Goal: Task Accomplishment & Management: Manage account settings

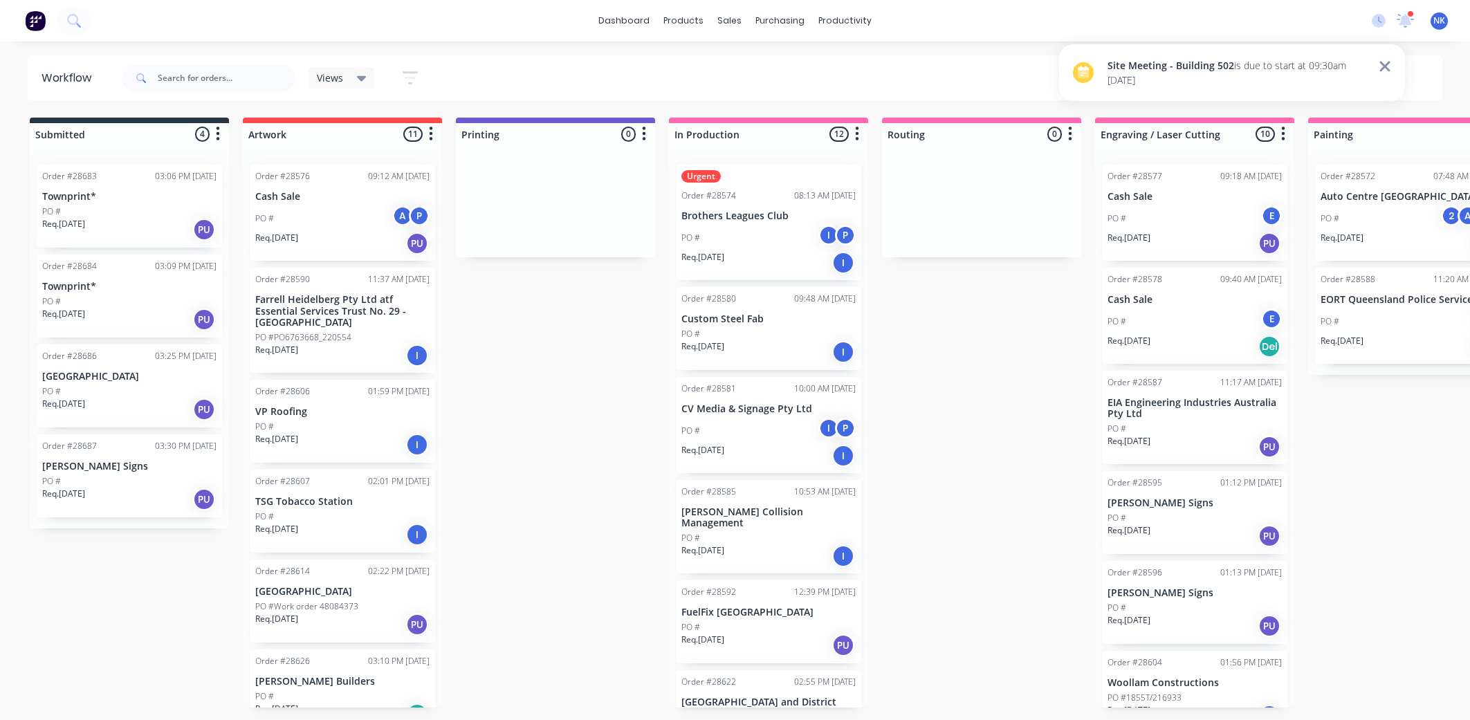
click at [1412, 22] on icon at bounding box center [1405, 20] width 18 height 15
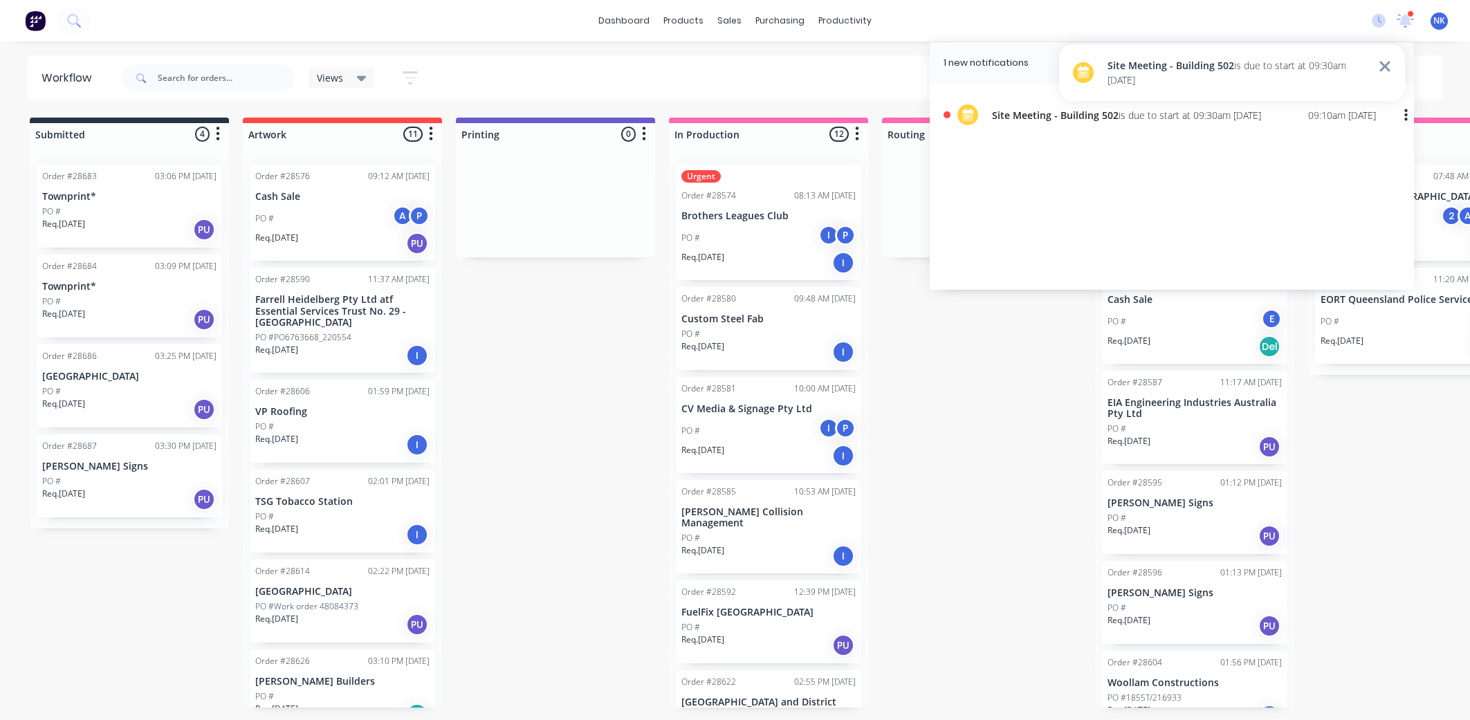
click at [1308, 117] on div "09:10am [DATE]" at bounding box center [1342, 115] width 68 height 15
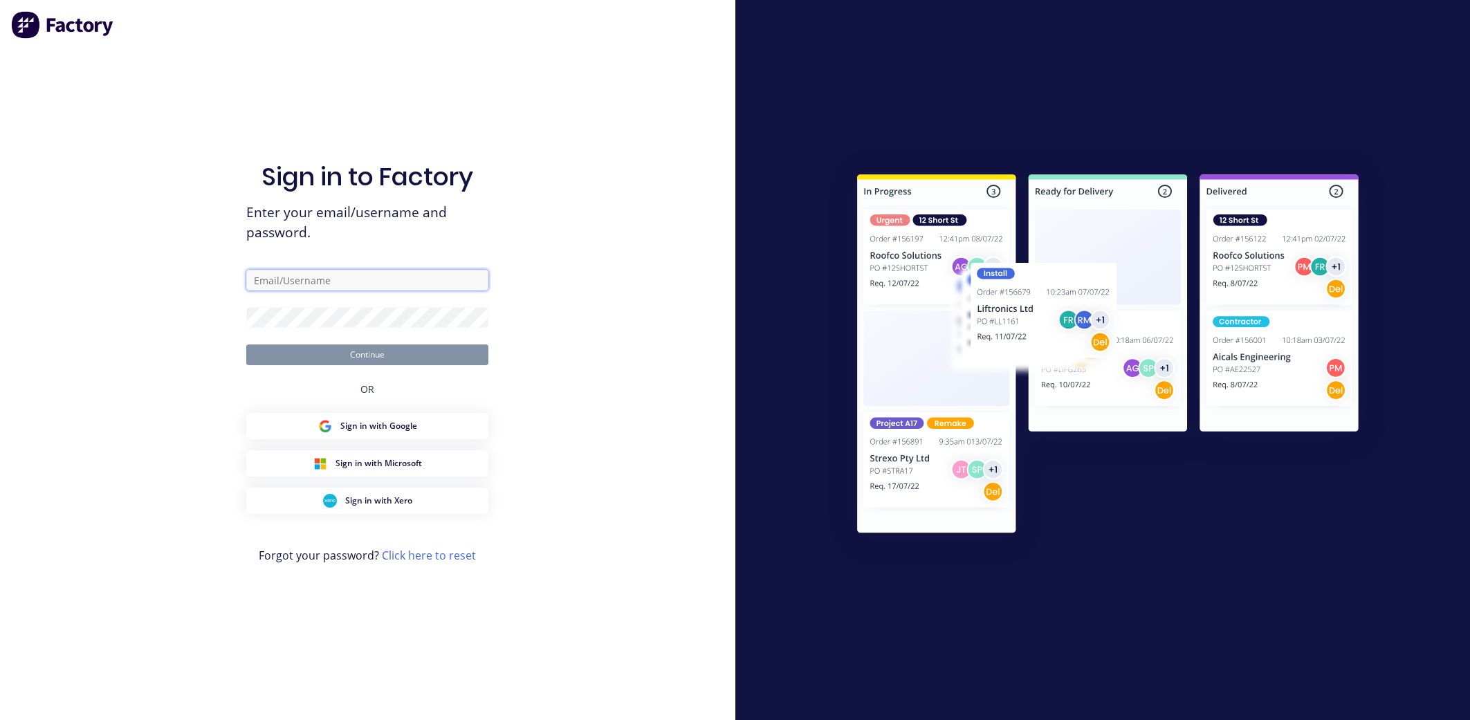
type input "[PERSON_NAME][EMAIL_ADDRESS][DOMAIN_NAME]"
click at [430, 358] on button "Continue" at bounding box center [367, 354] width 242 height 21
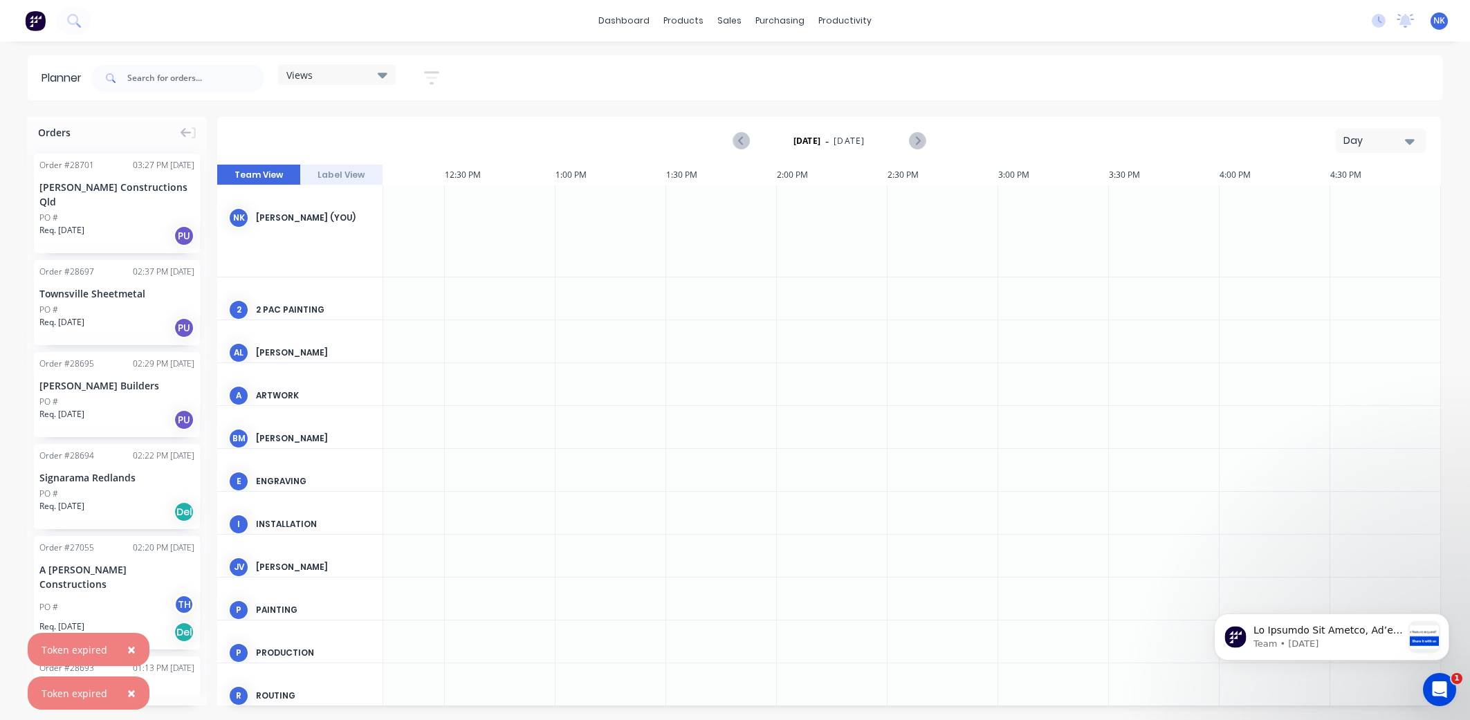
click at [434, 73] on icon "button" at bounding box center [431, 77] width 15 height 17
click at [185, 31] on div "dashboard products sales purchasing productivity dashboard products Product Cat…" at bounding box center [735, 21] width 1470 height 42
click at [64, 76] on div "Planner" at bounding box center [65, 78] width 47 height 17
click at [921, 139] on icon "Next page" at bounding box center [916, 141] width 17 height 17
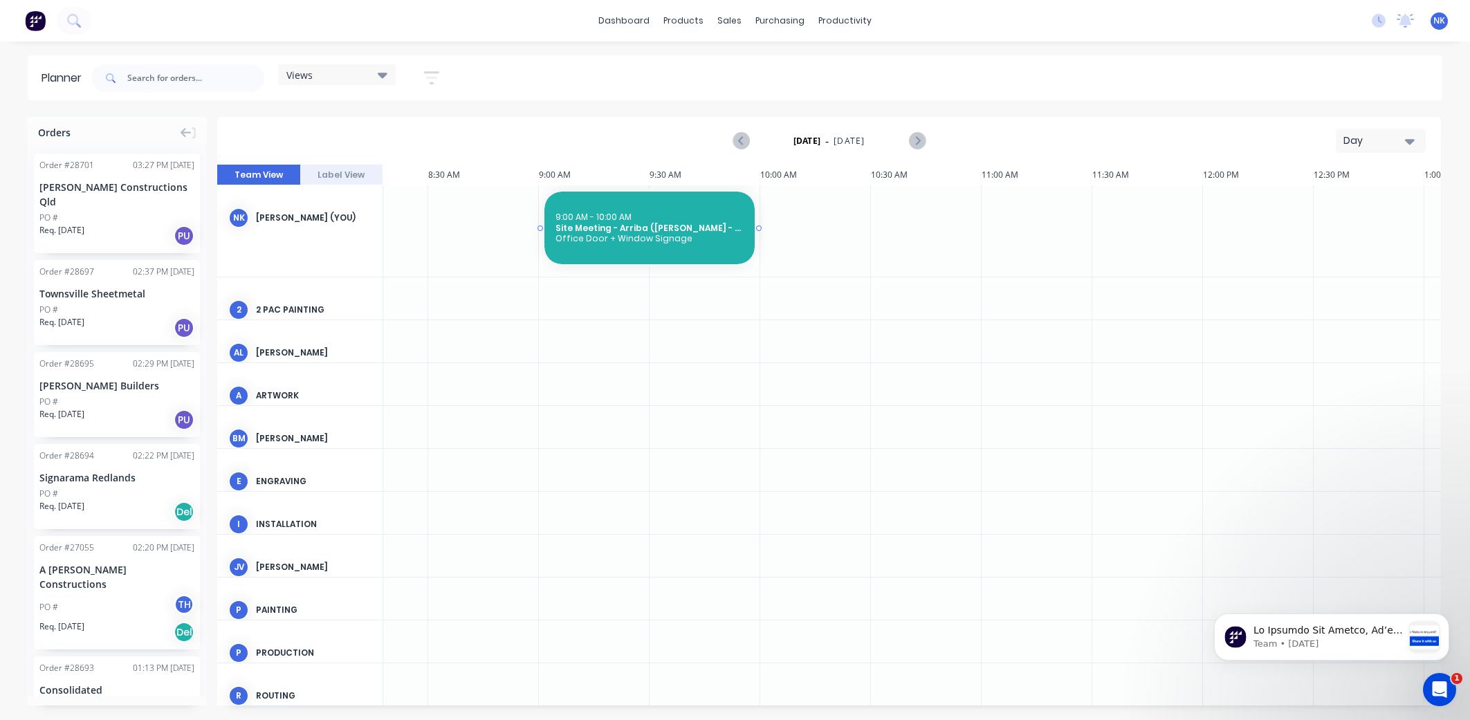
scroll to position [0, 288]
click at [785, 228] on div at bounding box center [814, 230] width 111 height 91
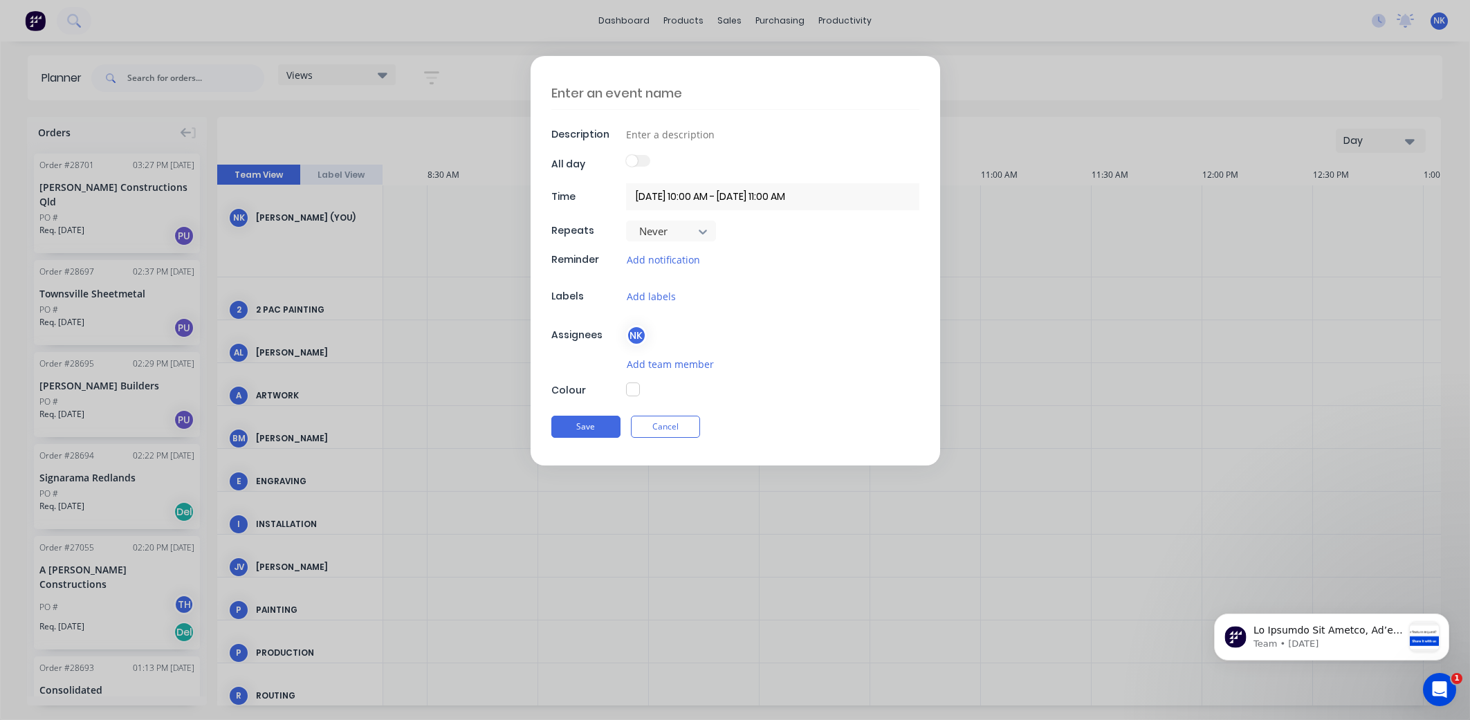
click at [795, 196] on input "[DATE] 10:00 AM - [DATE] 11:00 AM" at bounding box center [772, 196] width 293 height 27
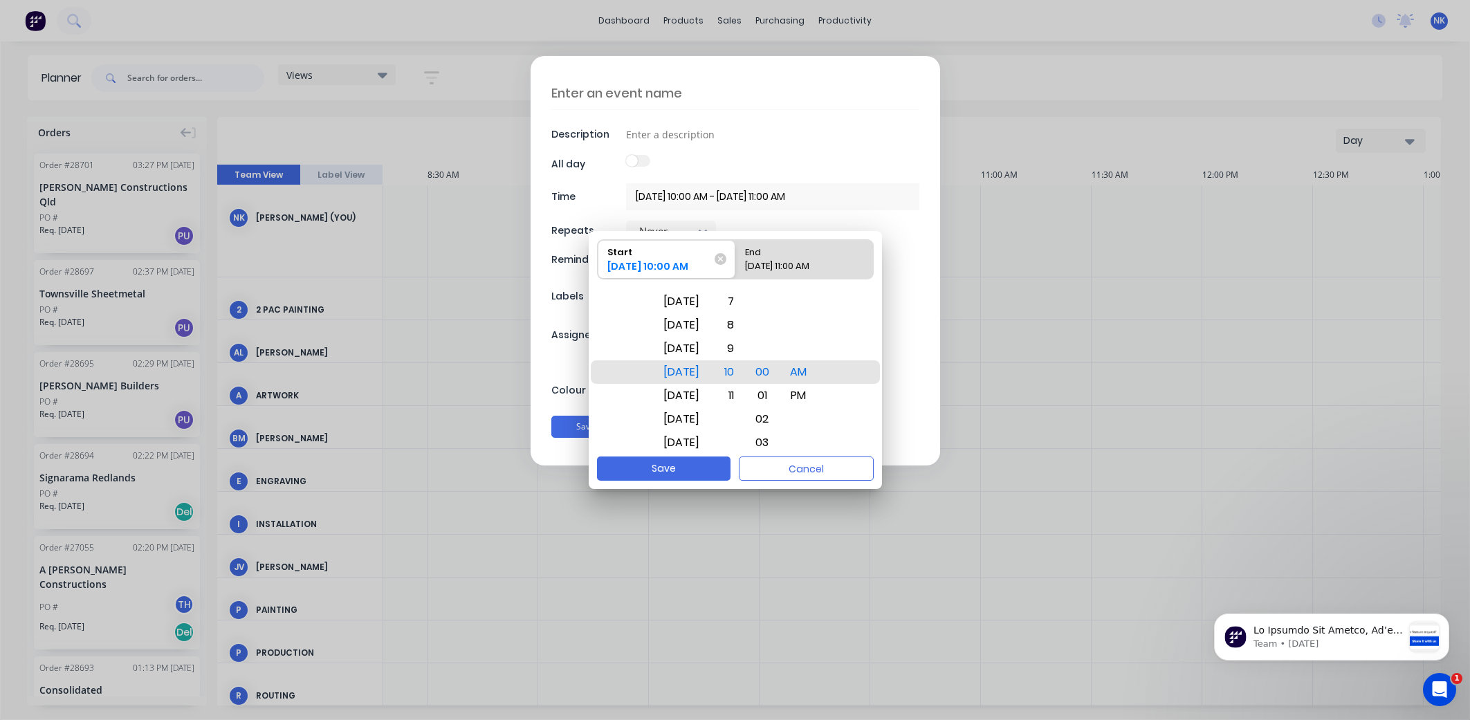
click at [778, 265] on div "[DATE] 11:00 AM" at bounding box center [796, 268] width 115 height 19
click at [736, 265] on input "End [DATE] 11:00 AM" at bounding box center [735, 259] width 1 height 39
radio input "true"
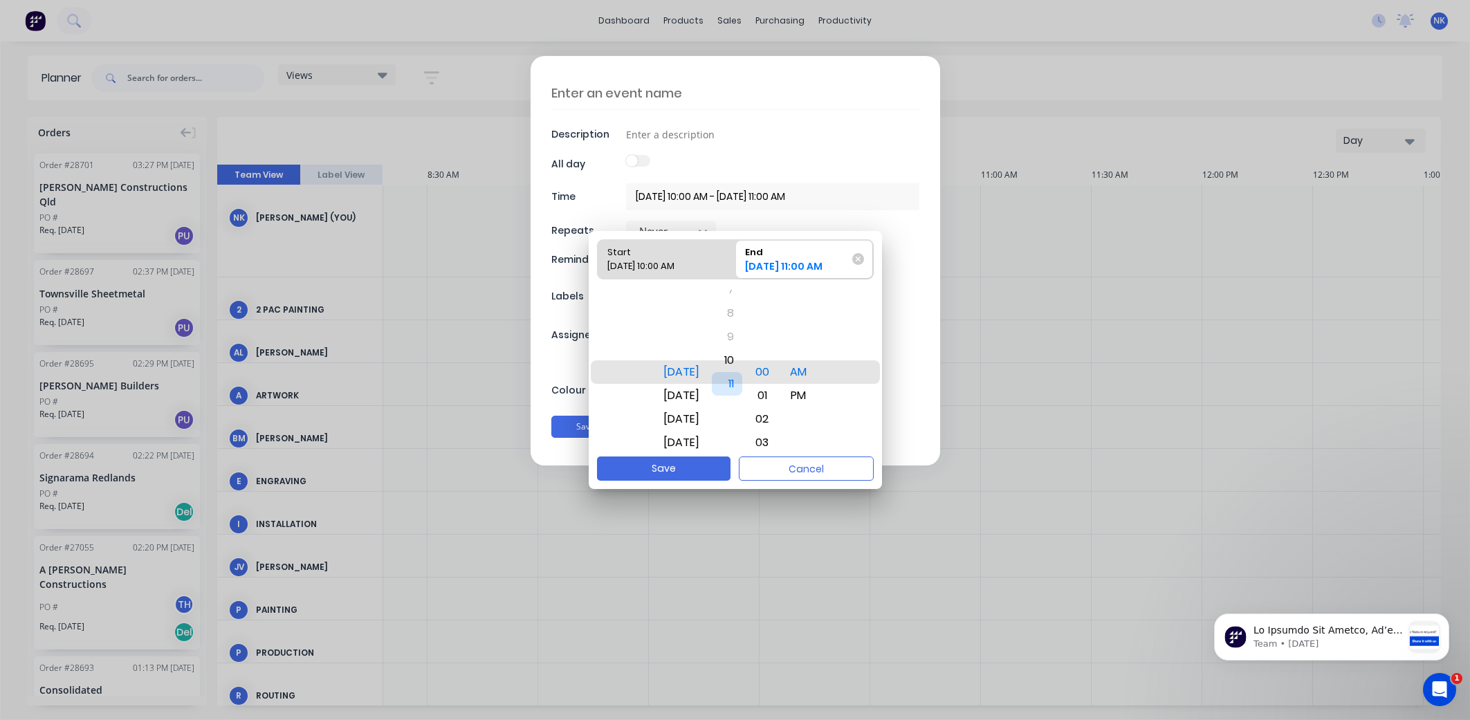
drag, startPoint x: 743, startPoint y: 372, endPoint x: 743, endPoint y: 389, distance: 17.3
click at [742, 388] on div "11" at bounding box center [727, 384] width 30 height 24
click at [774, 374] on div "00" at bounding box center [761, 372] width 31 height 24
click at [742, 371] on div "11" at bounding box center [727, 372] width 30 height 24
click at [741, 347] on div "10" at bounding box center [727, 349] width 30 height 24
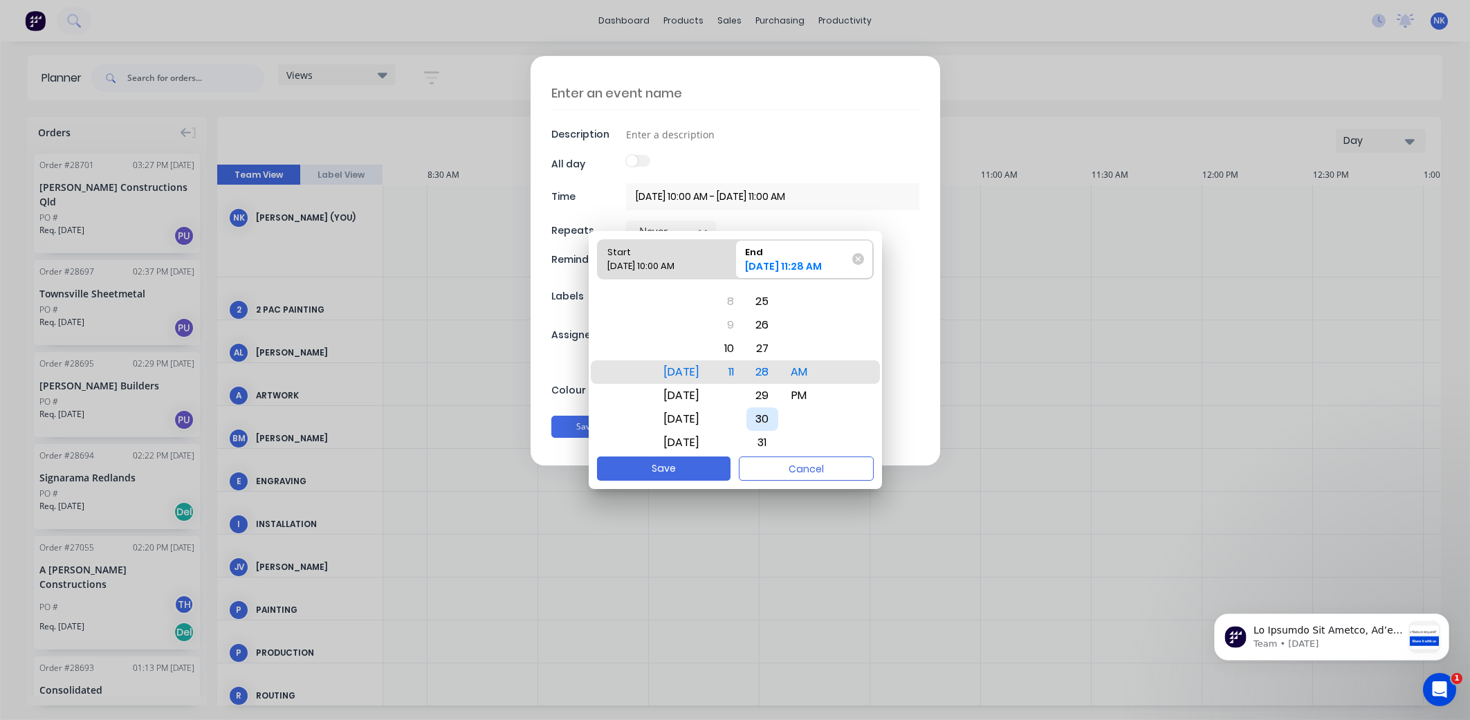
click at [775, 409] on div "30" at bounding box center [762, 419] width 32 height 24
click at [742, 349] on div "10" at bounding box center [727, 349] width 30 height 24
click at [687, 470] on button "Save" at bounding box center [663, 469] width 133 height 24
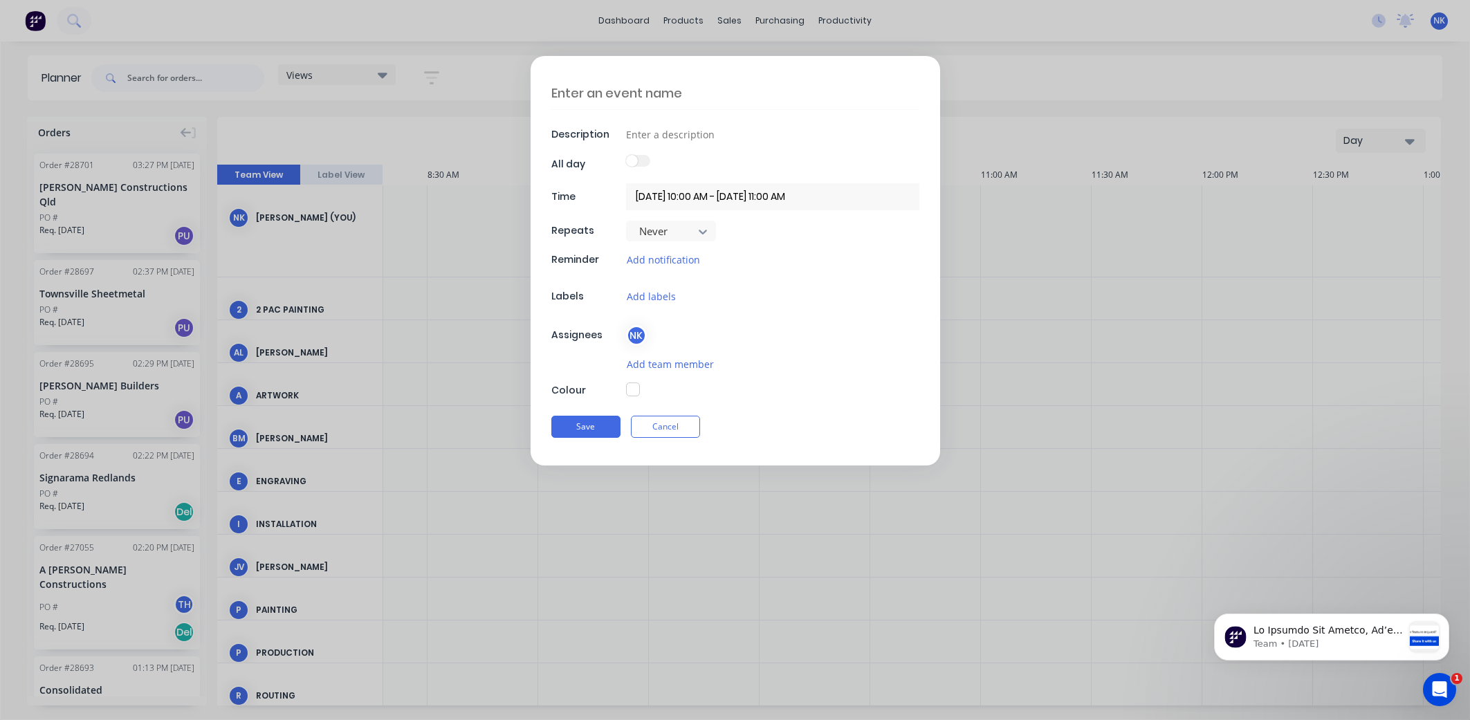
click at [782, 195] on input "[DATE] 10:00 AM - [DATE] 11:00 AM" at bounding box center [772, 196] width 293 height 27
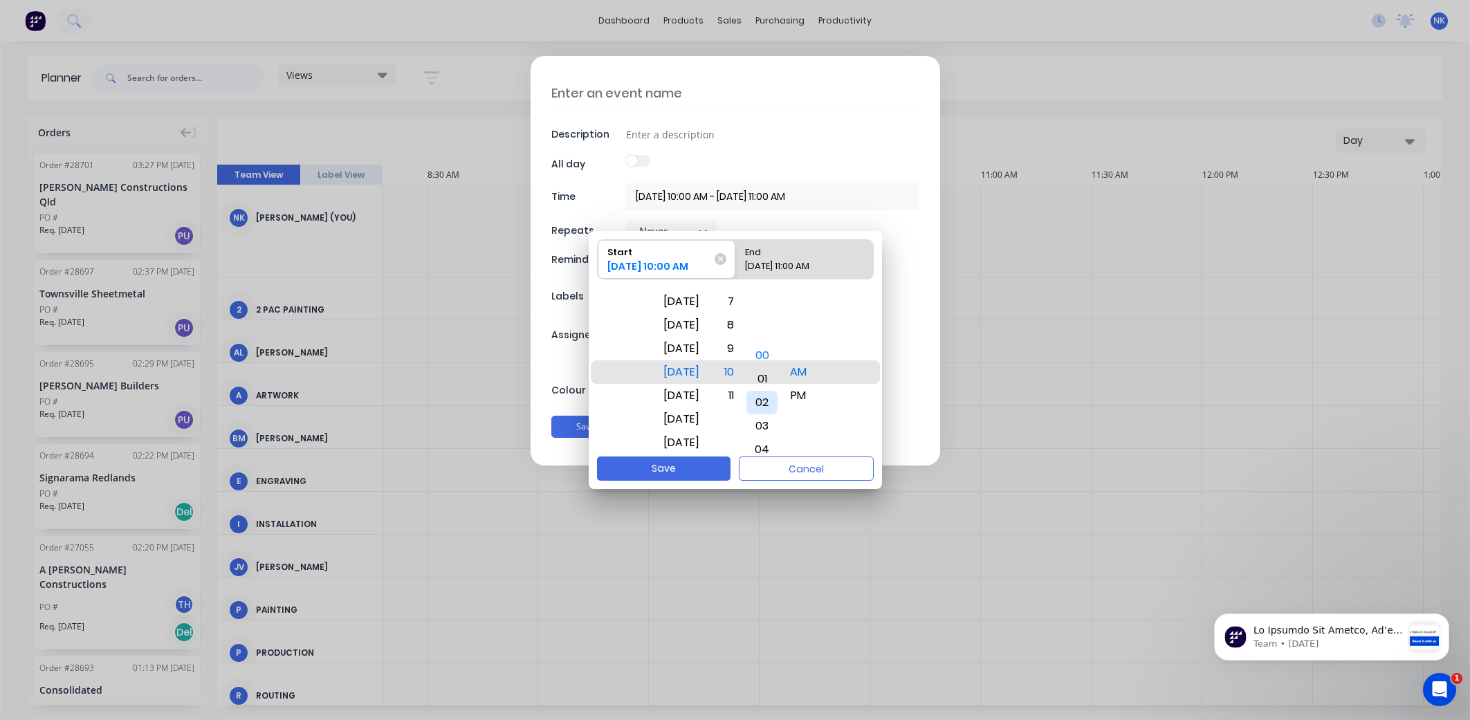
drag, startPoint x: 773, startPoint y: 419, endPoint x: 783, endPoint y: 245, distance: 174.6
click at [783, 252] on div "Start [DATE] 10:00 AM End [DATE] 11:00 AM [DATE] [DATE] [DATE] [DATE] [DATE] [D…" at bounding box center [735, 343] width 293 height 225
drag, startPoint x: 777, startPoint y: 326, endPoint x: 775, endPoint y: 454, distance: 128.7
click at [775, 448] on div "08" at bounding box center [762, 436] width 32 height 24
click at [765, 261] on div "[DATE] 11:00 AM" at bounding box center [796, 268] width 115 height 19
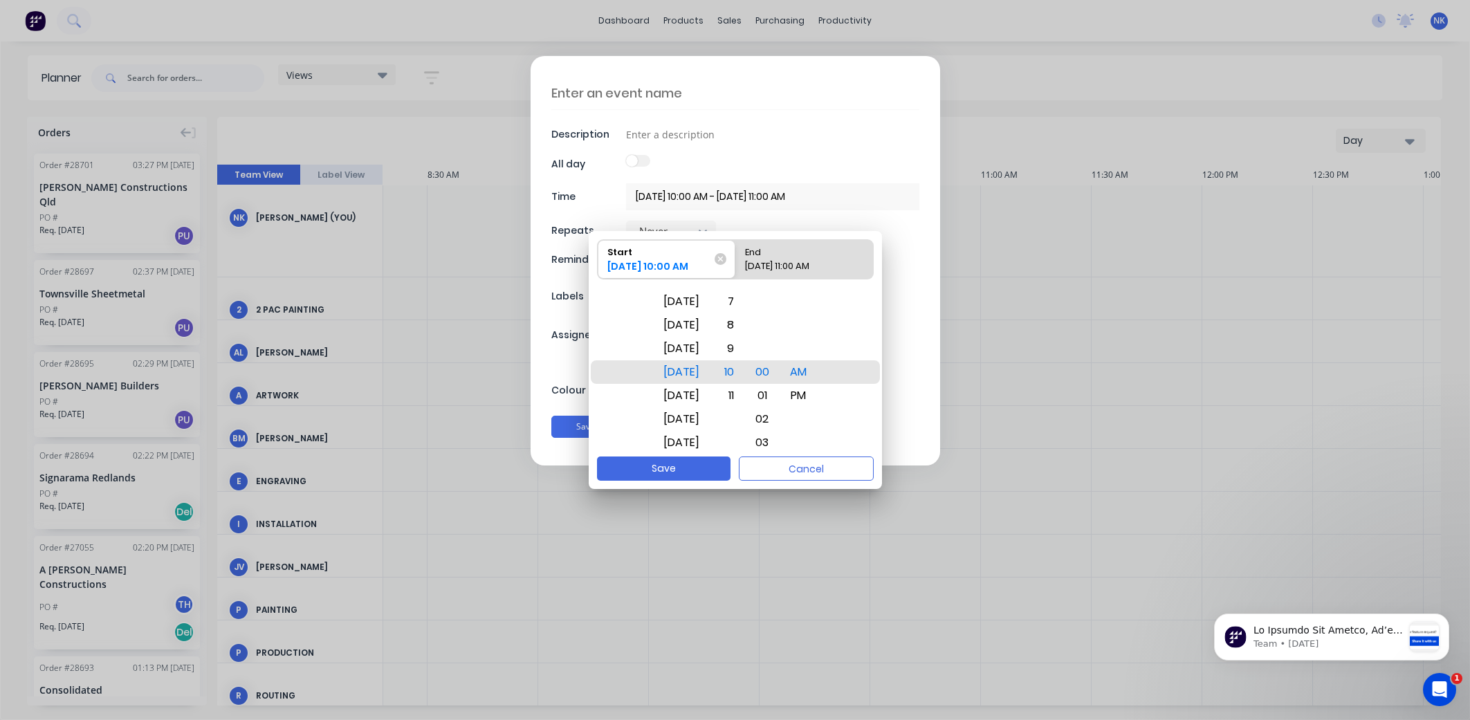
click at [736, 261] on input "End [DATE] 11:00 AM" at bounding box center [735, 259] width 1 height 39
radio input "true"
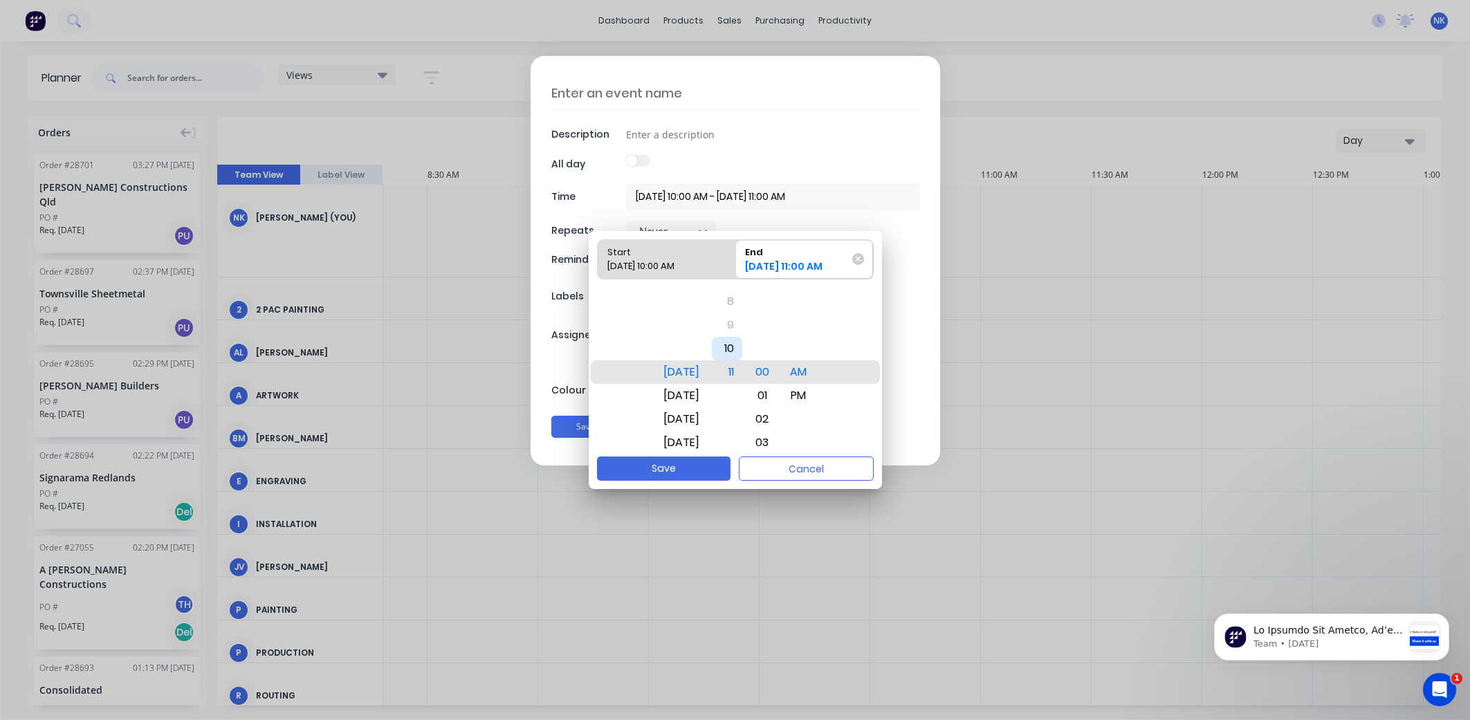
click at [742, 347] on div "10" at bounding box center [727, 349] width 30 height 24
drag, startPoint x: 776, startPoint y: 371, endPoint x: 782, endPoint y: 297, distance: 74.9
click at [777, 360] on div "00" at bounding box center [761, 372] width 31 height 24
drag, startPoint x: 780, startPoint y: 334, endPoint x: 791, endPoint y: 253, distance: 81.8
click at [789, 270] on div "Start [DATE] 10:00 AM End [DATE] 11:00 AM [DATE] [DATE] [DATE] [DATE] [DATE] [D…" at bounding box center [735, 343] width 293 height 225
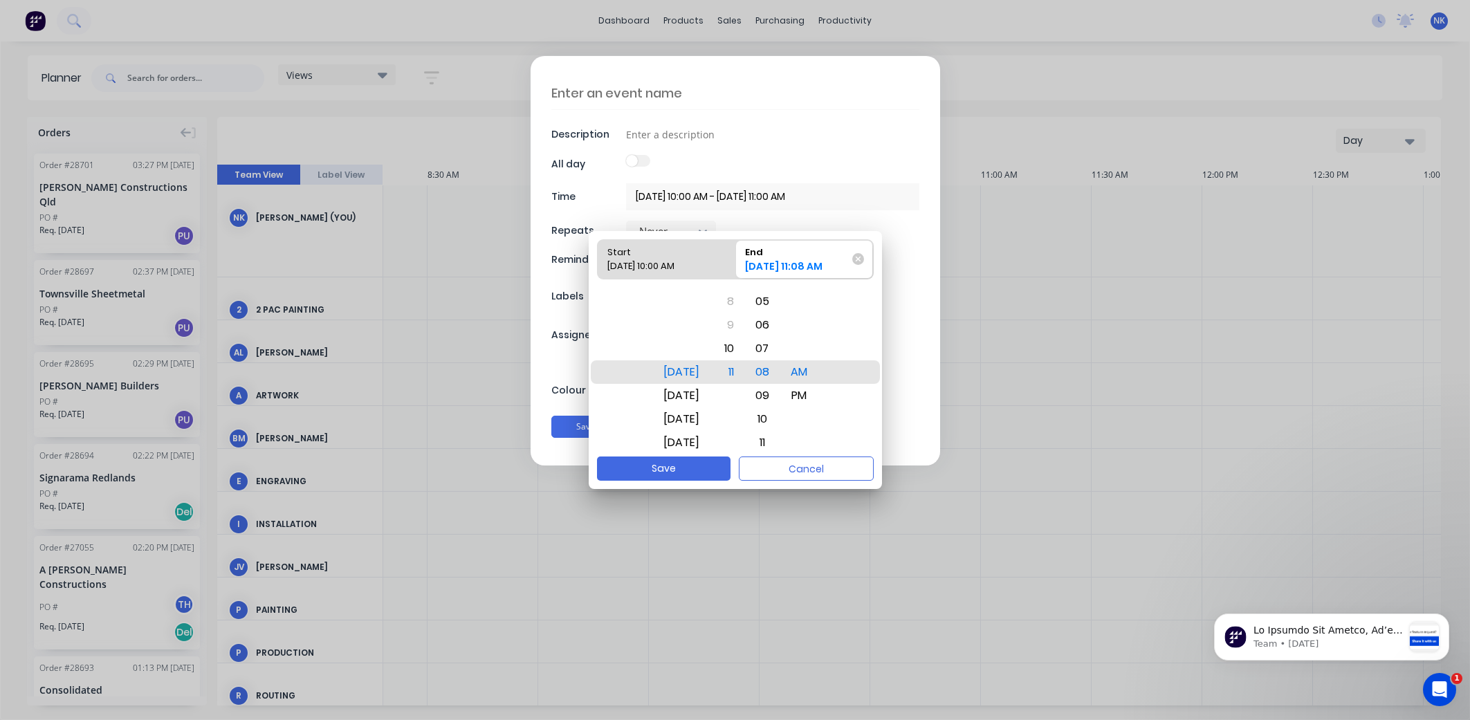
click at [802, 263] on div "[DATE] 11:08 AM" at bounding box center [796, 268] width 115 height 19
click at [736, 263] on input "End [DATE] 11:08 AM" at bounding box center [735, 259] width 1 height 39
click at [808, 264] on div "[DATE] 11:08 AM" at bounding box center [796, 268] width 115 height 19
click at [736, 264] on input "End [DATE] 11:08 AM" at bounding box center [735, 259] width 1 height 39
click at [778, 414] on div "00 01 02 03 04 05 06 07 08 09 10 11 12 13 14 15 16 17 18 19 20 21 22 23 24 25 2…" at bounding box center [762, 466] width 36 height 1905
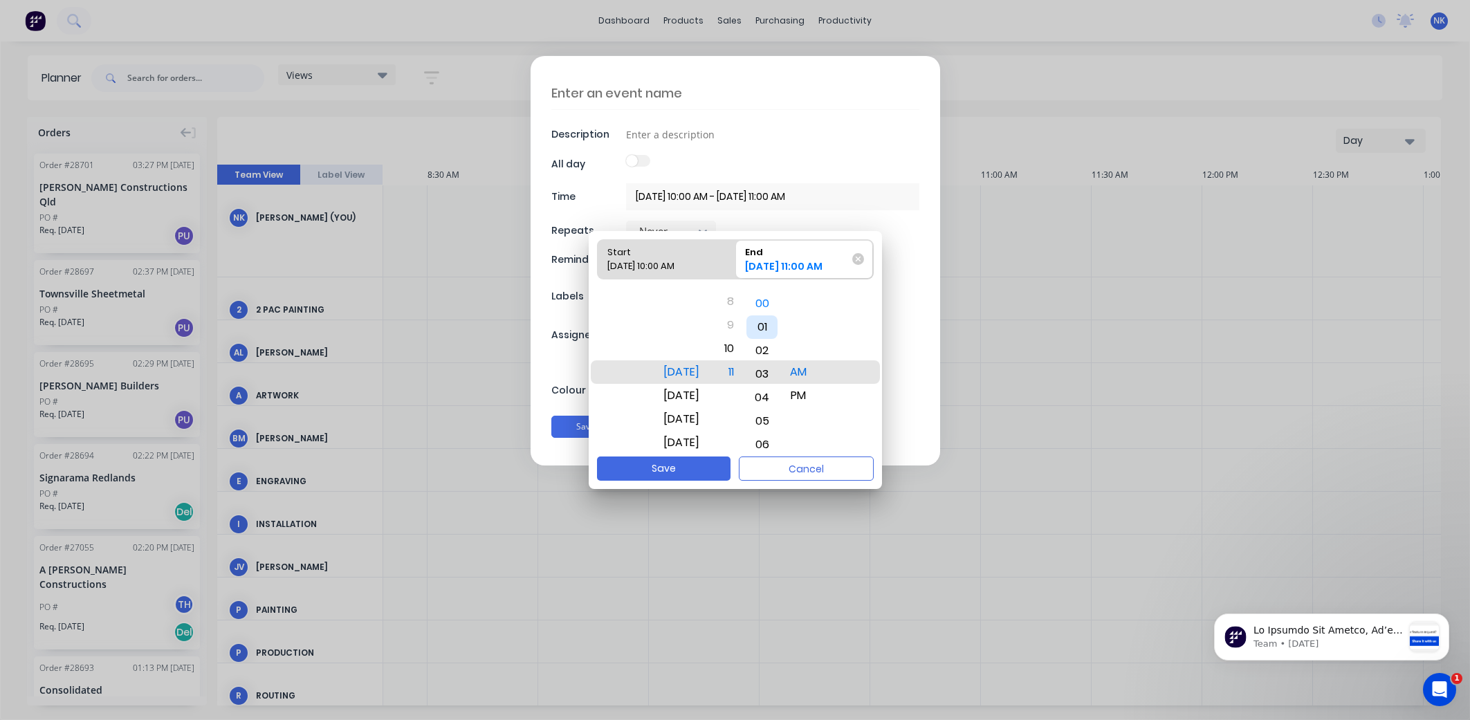
drag, startPoint x: 778, startPoint y: 414, endPoint x: 814, endPoint y: 237, distance: 181.4
click at [801, 256] on div "Start [DATE] 10:00 AM End [DATE] 11:00 AM [DATE] [DATE] [DATE] [DATE] [DATE] [D…" at bounding box center [735, 343] width 293 height 225
drag, startPoint x: 781, startPoint y: 434, endPoint x: 806, endPoint y: 257, distance: 178.1
click at [804, 265] on div "Start [DATE] 10:00 AM End [DATE] 11:12 AM [DATE] [DATE] [DATE] [DATE] [DATE] [D…" at bounding box center [735, 343] width 293 height 225
drag, startPoint x: 782, startPoint y: 441, endPoint x: 795, endPoint y: 257, distance: 184.5
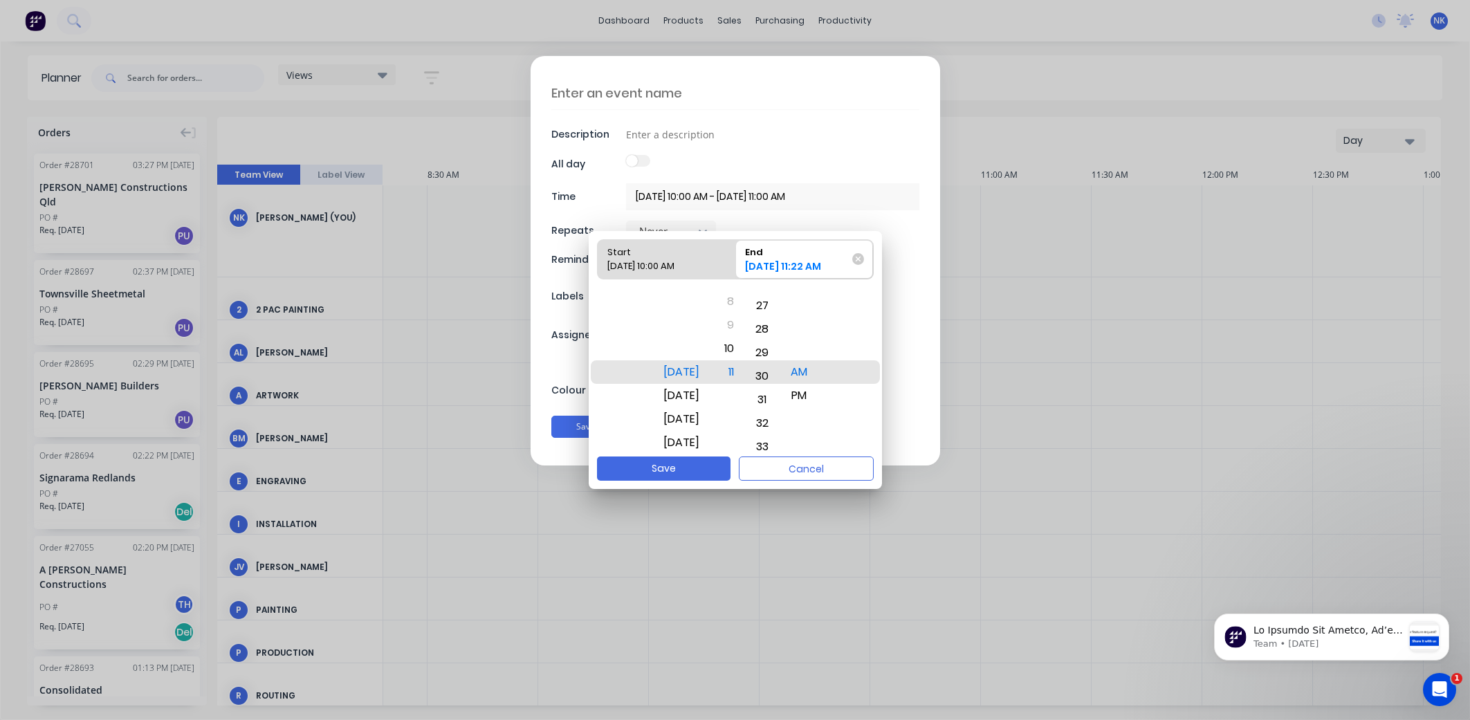
click at [795, 257] on div "Start [DATE] 10:00 AM End [DATE] 11:22 AM [DATE] [DATE] [DATE] [DATE] [DATE] [D…" at bounding box center [735, 343] width 293 height 225
click at [742, 346] on div "10" at bounding box center [727, 349] width 30 height 24
click at [742, 345] on div "10" at bounding box center [727, 349] width 30 height 24
click at [742, 349] on div "10" at bounding box center [727, 349] width 30 height 24
click at [692, 471] on button "Save" at bounding box center [663, 469] width 133 height 24
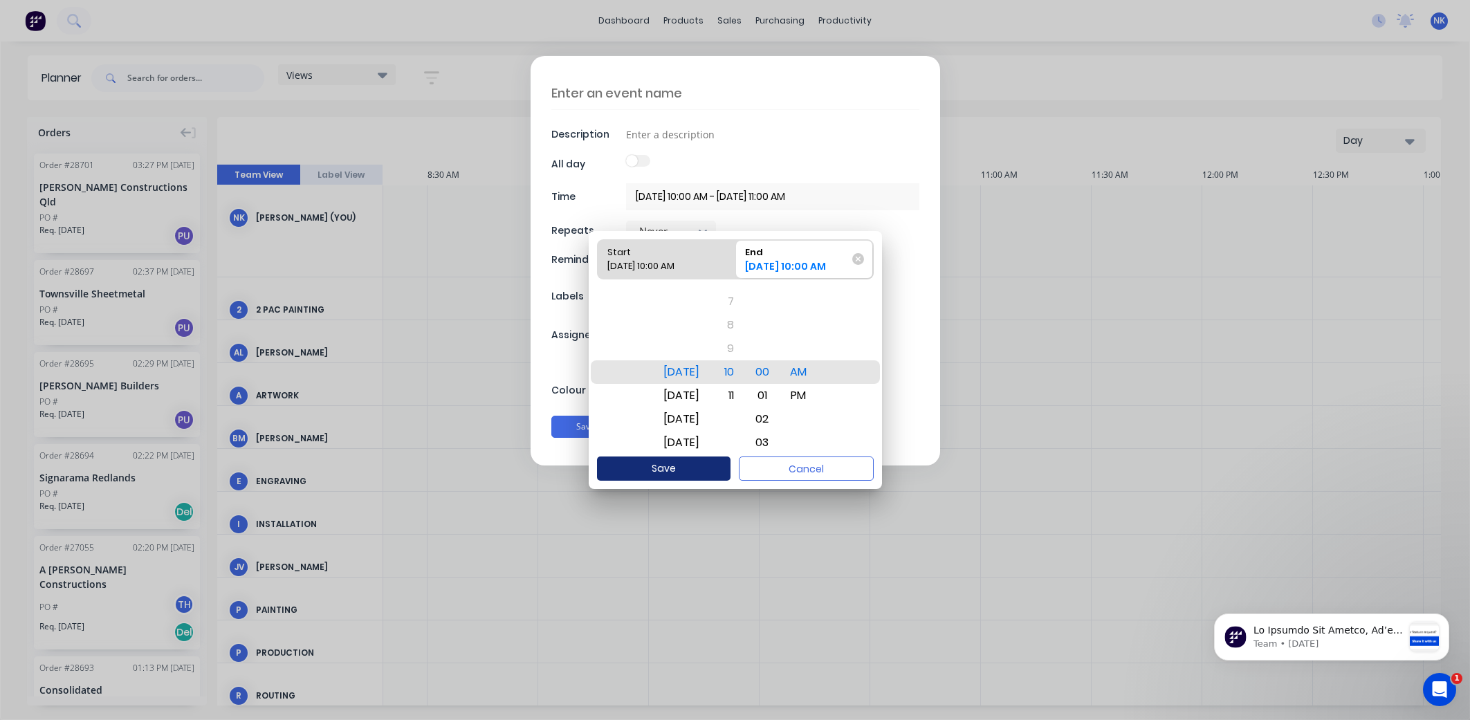
type input "[DATE] 10:00 AM - [DATE] 10:00 AM"
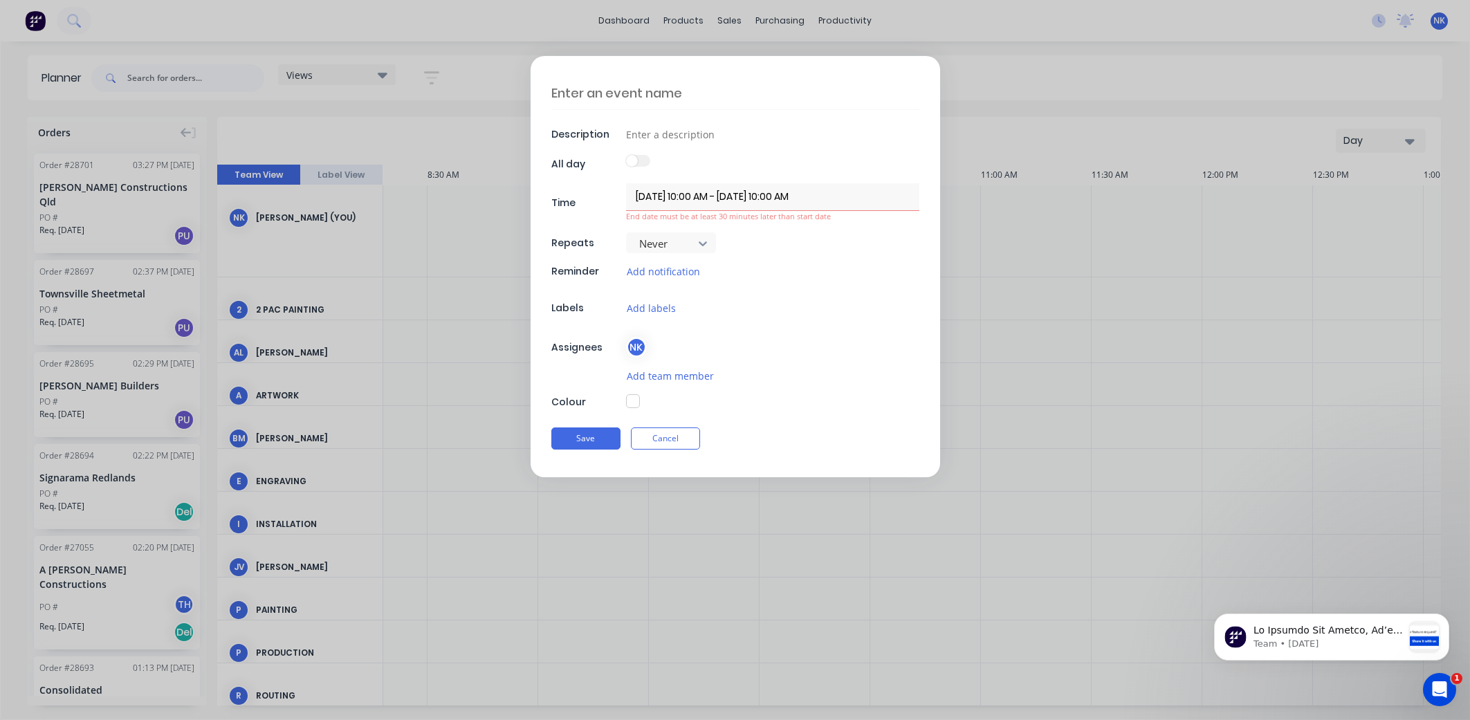
click at [812, 205] on input "[DATE] 10:00 AM - [DATE] 10:00 AM" at bounding box center [772, 196] width 293 height 27
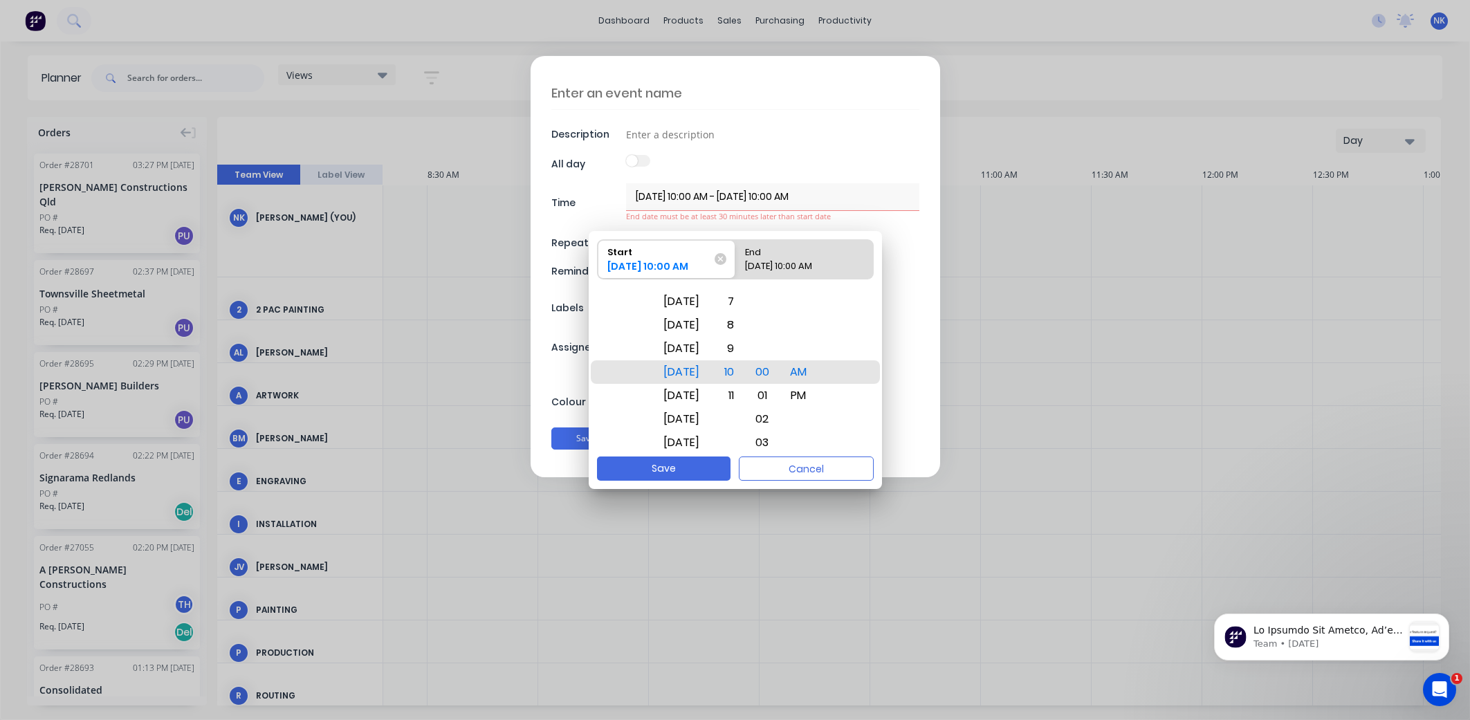
click at [791, 250] on div "End" at bounding box center [796, 249] width 115 height 19
click at [736, 250] on input "End [DATE] 10:00 AM" at bounding box center [735, 259] width 1 height 39
radio input "true"
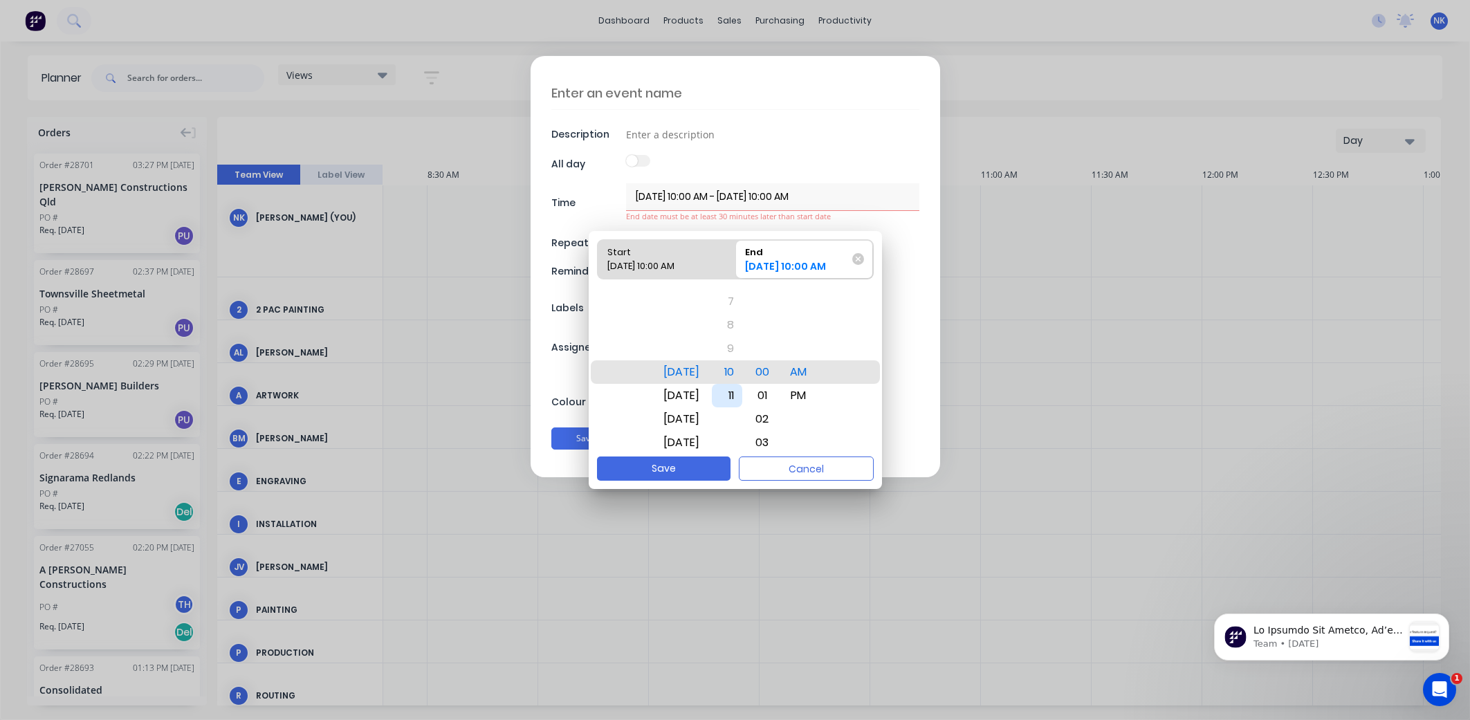
click at [742, 389] on div "11" at bounding box center [727, 396] width 30 height 24
click at [694, 474] on button "Save" at bounding box center [663, 469] width 133 height 24
type input "[DATE] 10:00 AM - [DATE] 11:00 AM"
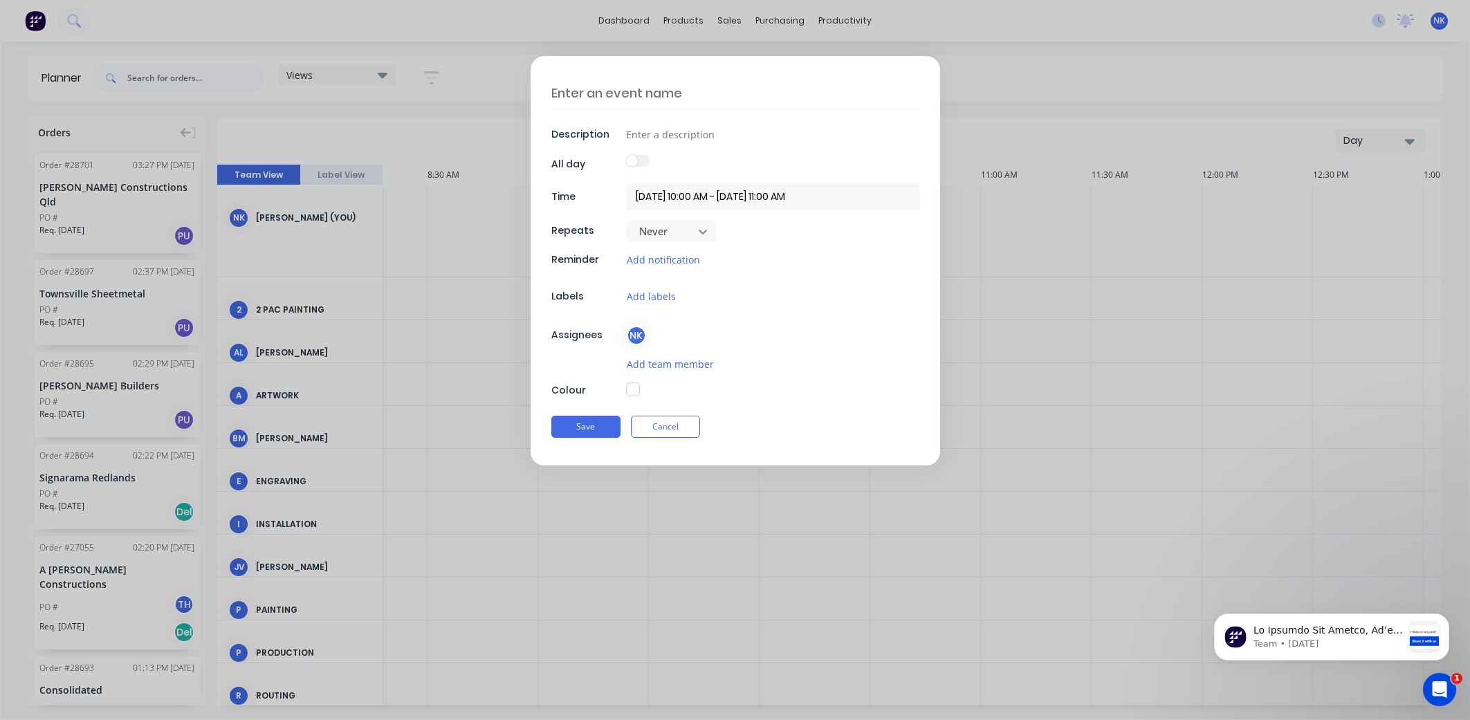
click at [632, 87] on textarea at bounding box center [735, 93] width 368 height 33
paste textarea "Olive Branch Quilts"
type textarea "site meeting - Olive Branch Quilts"
click at [656, 138] on input at bounding box center [772, 134] width 293 height 21
type input "[STREET_ADDRESS]"
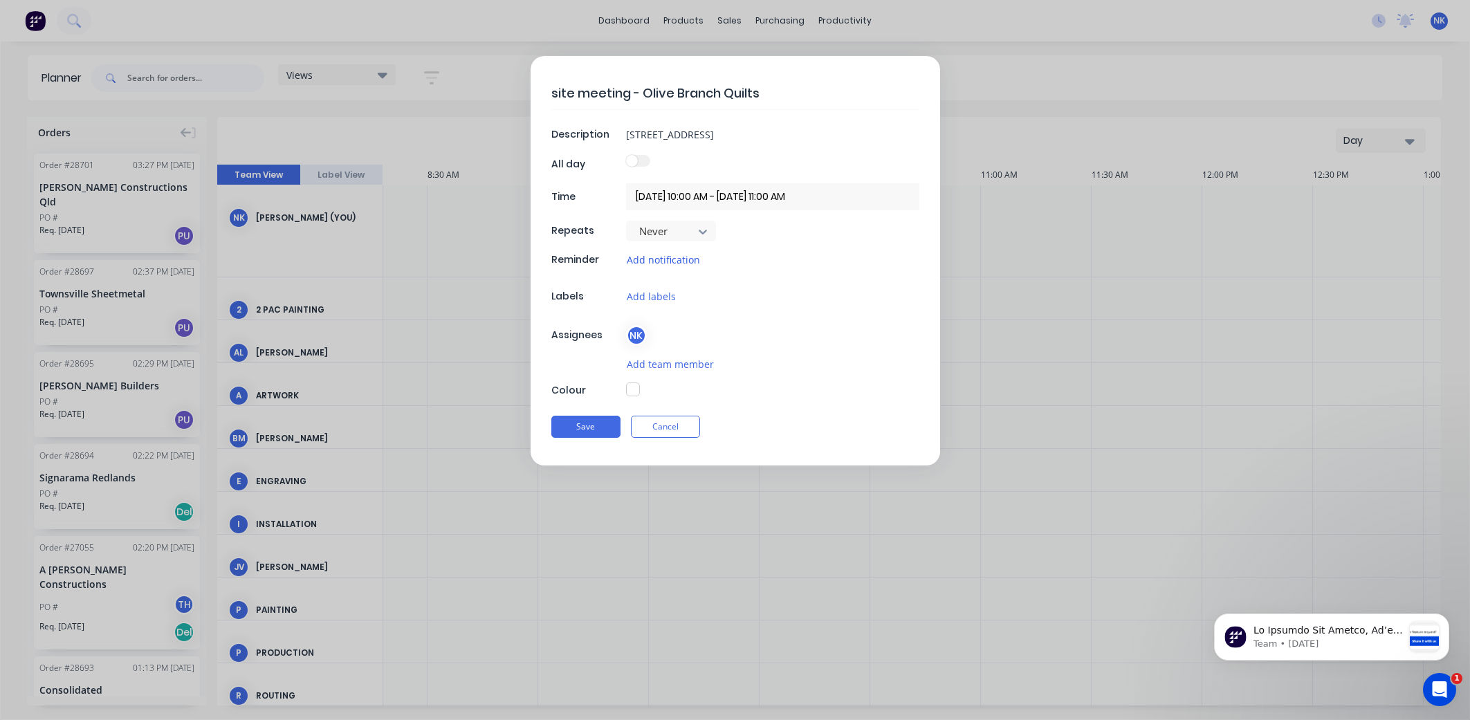
click at [657, 263] on button "Add notification" at bounding box center [663, 260] width 75 height 16
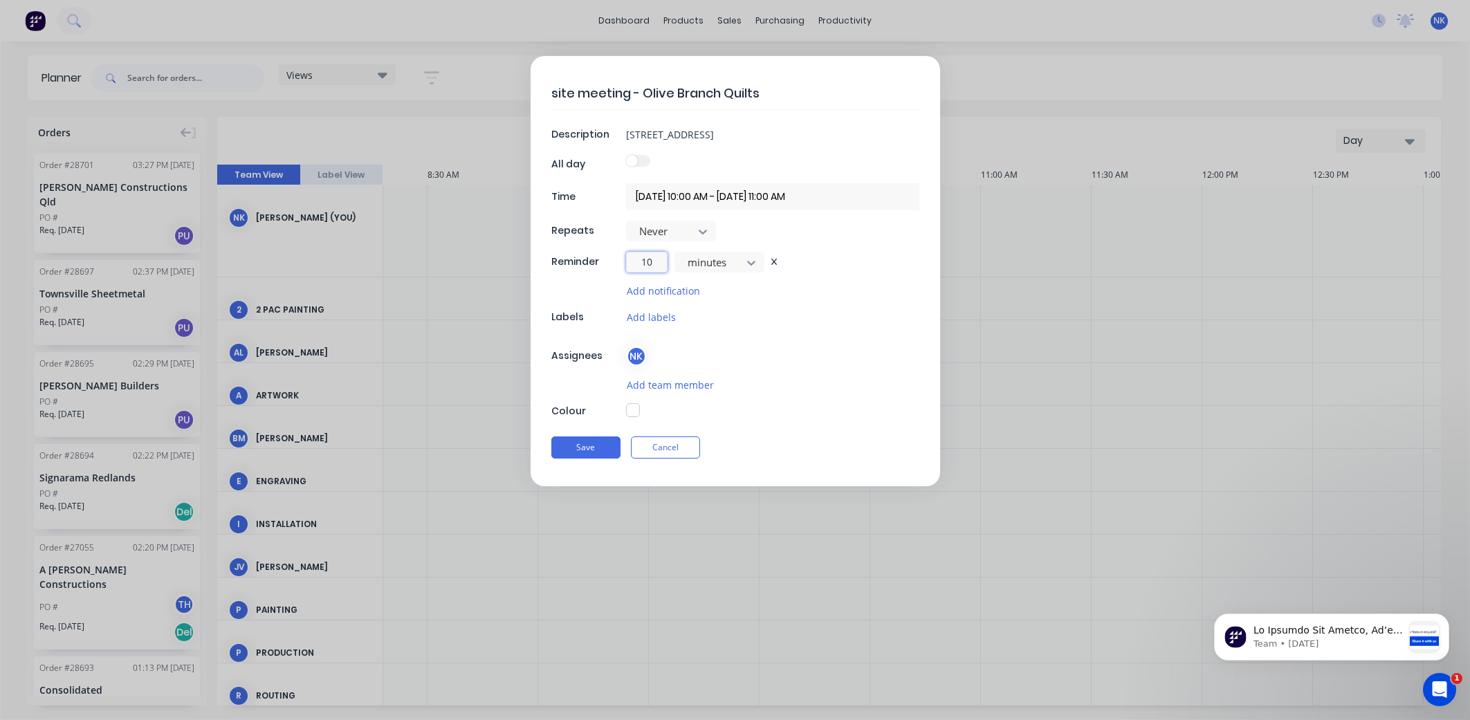
click at [657, 263] on input "10" at bounding box center [647, 262] width 42 height 21
drag, startPoint x: 657, startPoint y: 262, endPoint x: 625, endPoint y: 262, distance: 31.8
click at [625, 262] on div "Reminder 10 minutes" at bounding box center [735, 262] width 368 height 21
type input "20"
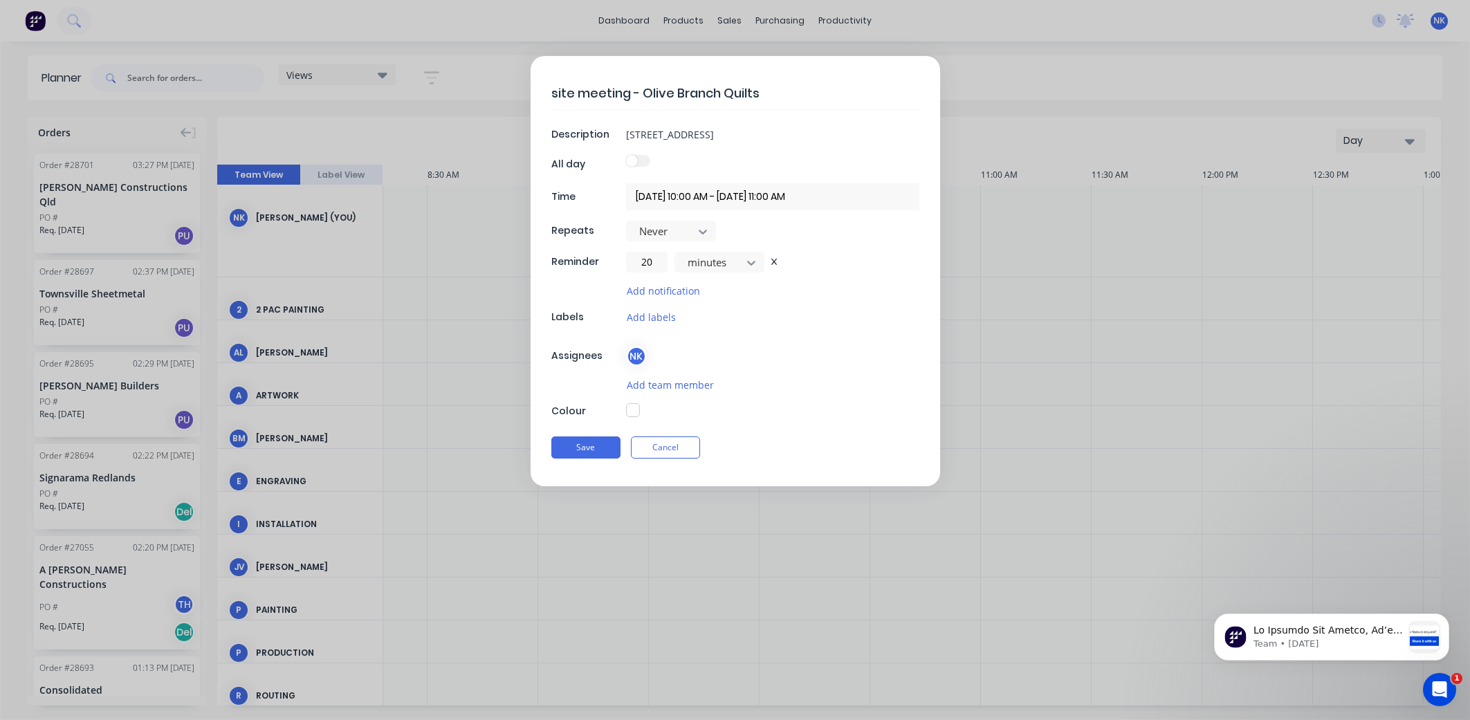
click at [635, 409] on button "button" at bounding box center [633, 410] width 14 height 14
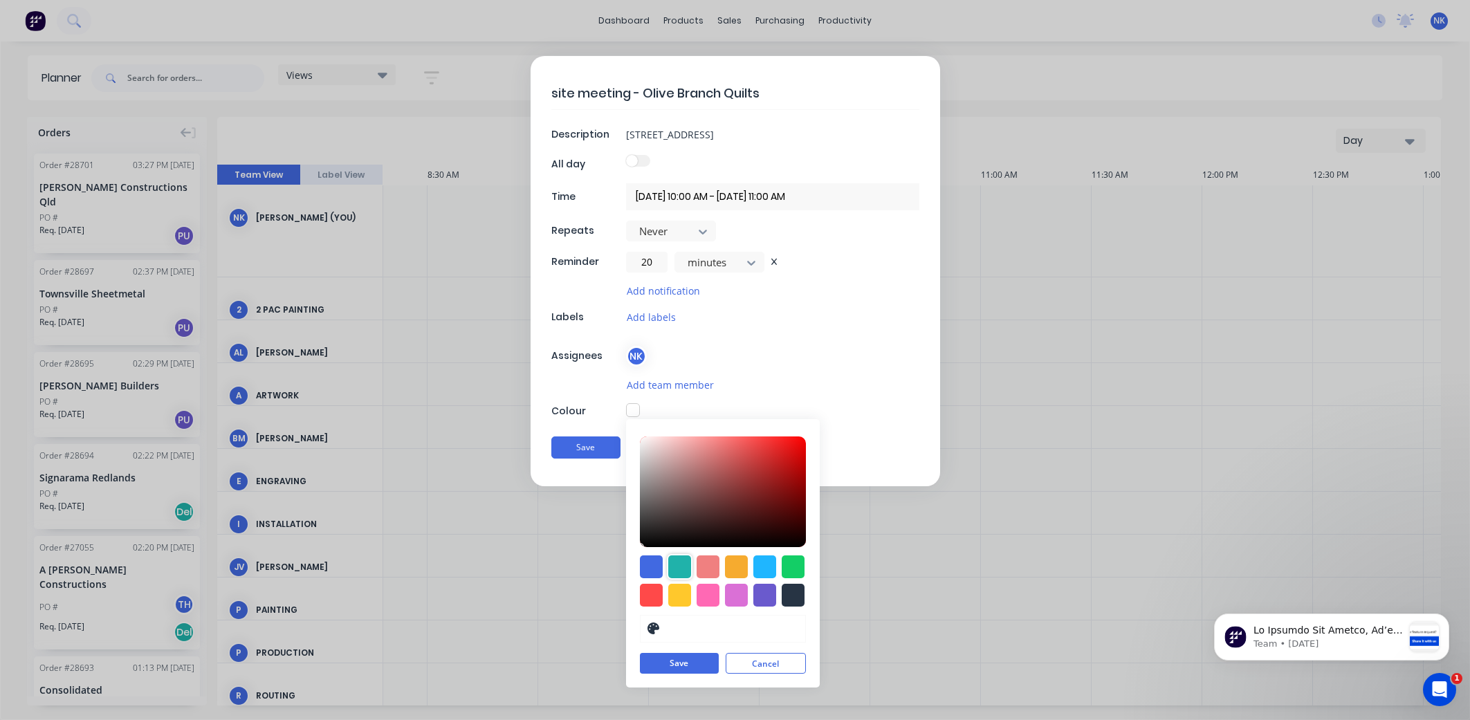
click at [681, 569] on div at bounding box center [679, 566] width 23 height 23
type input "#20B2AA"
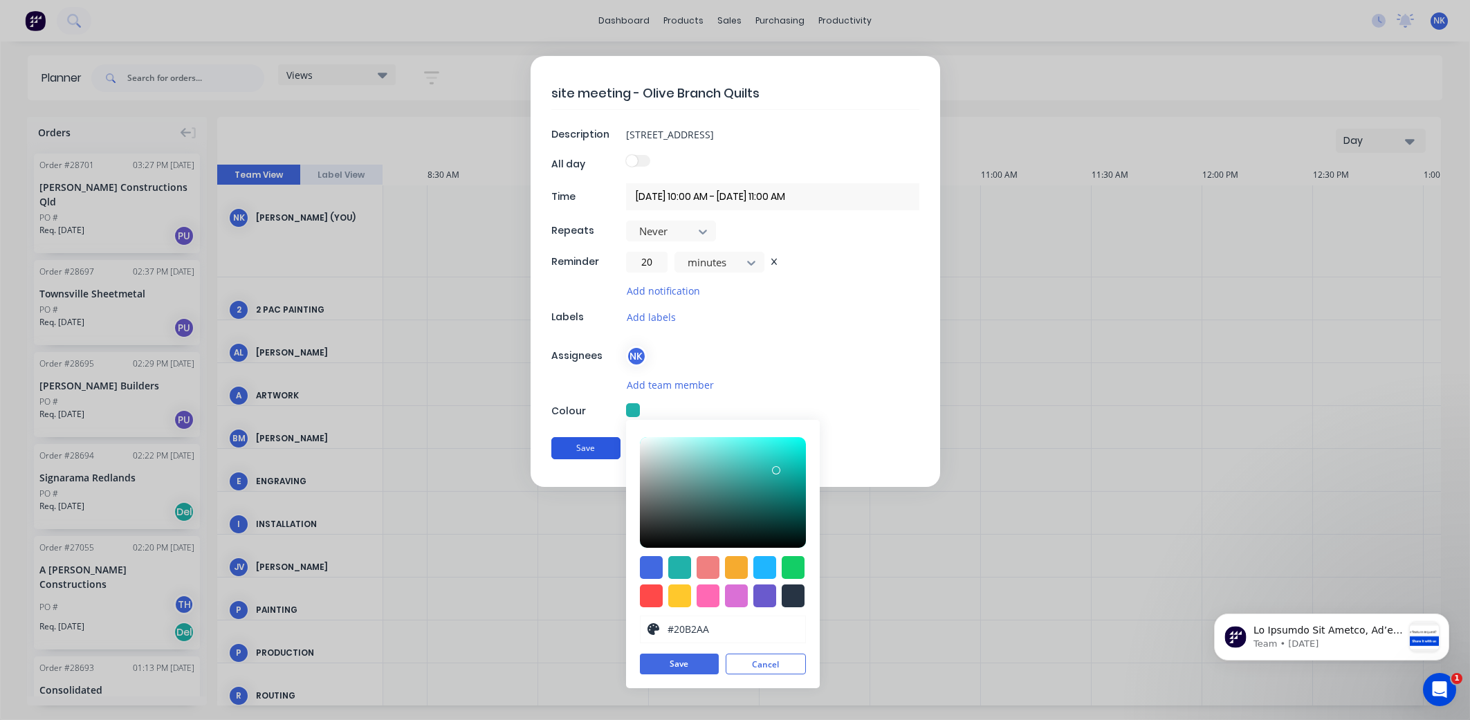
click at [596, 453] on button "Save" at bounding box center [585, 448] width 69 height 22
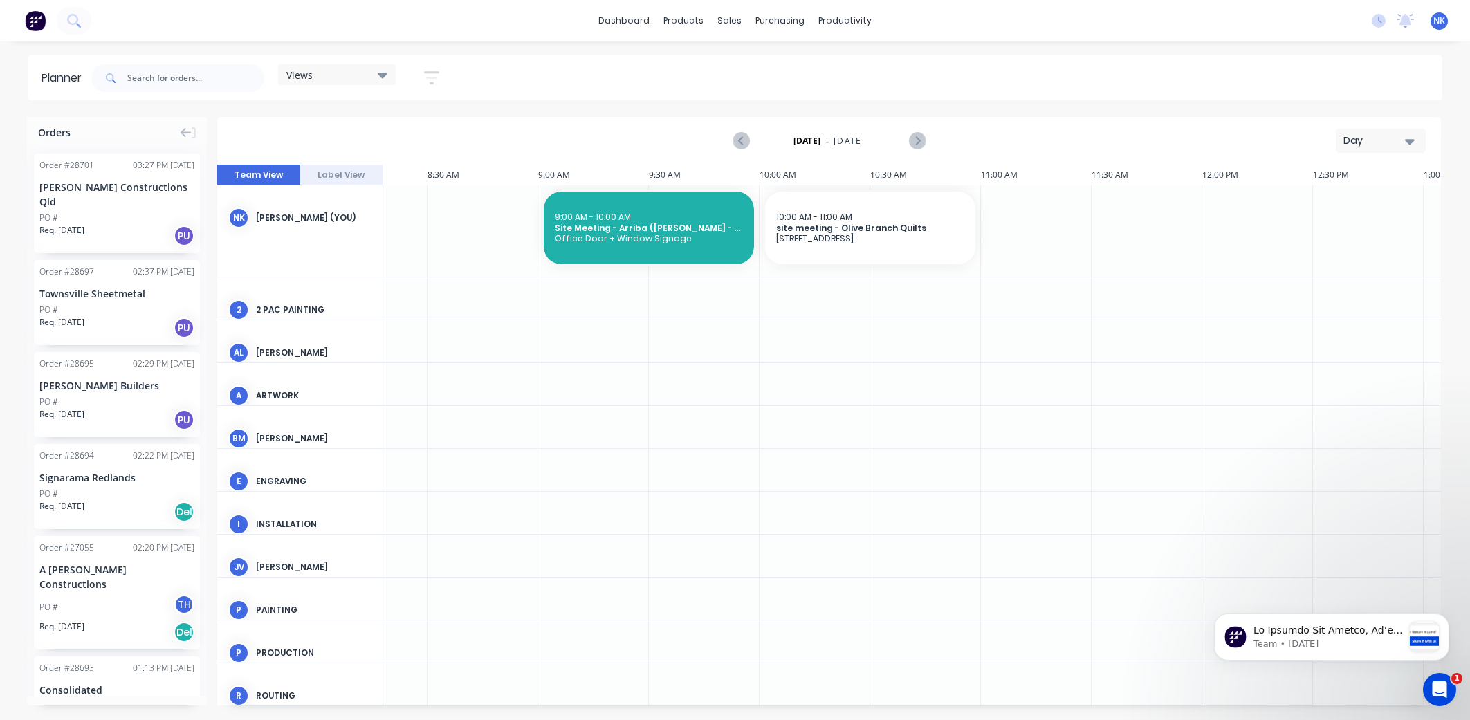
click at [871, 327] on div at bounding box center [925, 341] width 111 height 42
click at [816, 230] on span "site meeting - Olive Branch Quilts" at bounding box center [870, 228] width 188 height 10
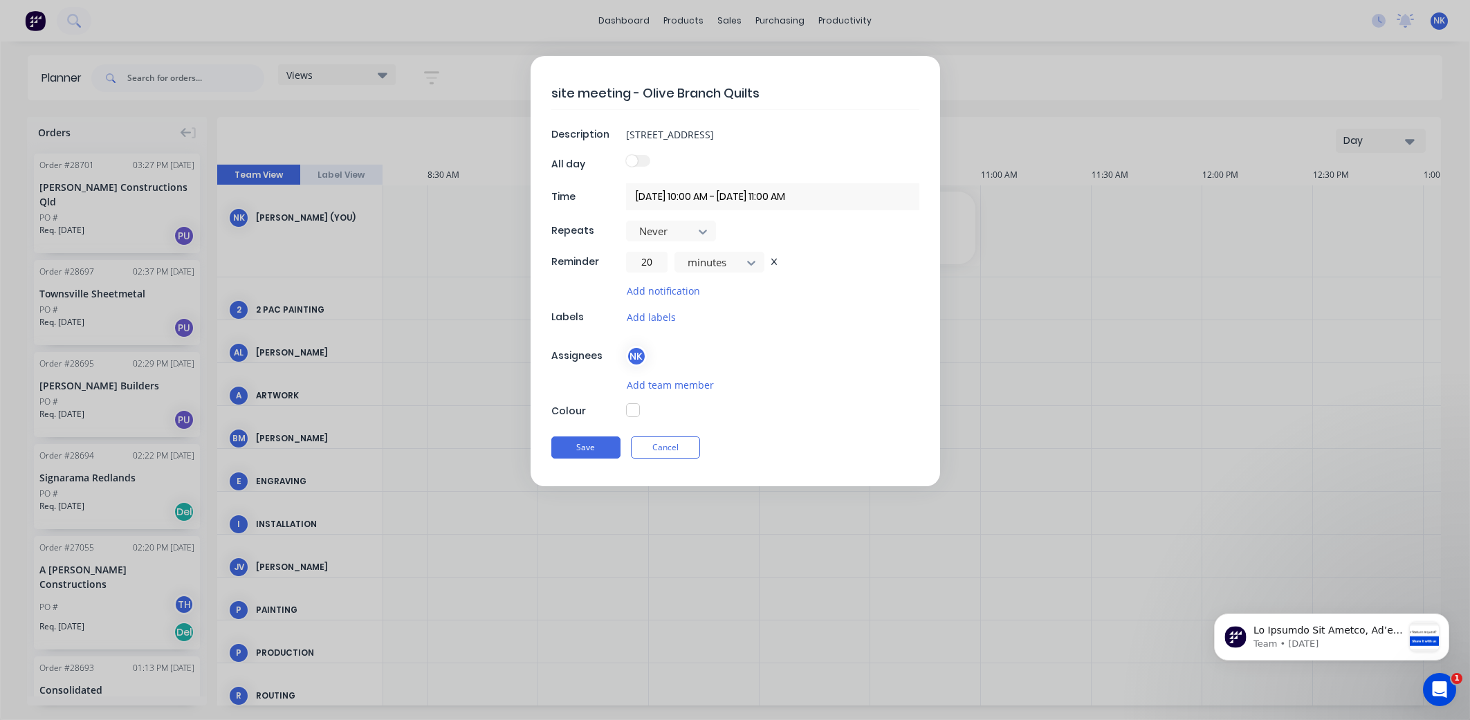
click at [816, 230] on div "Never" at bounding box center [772, 231] width 293 height 21
click at [636, 407] on button "button" at bounding box center [633, 410] width 14 height 14
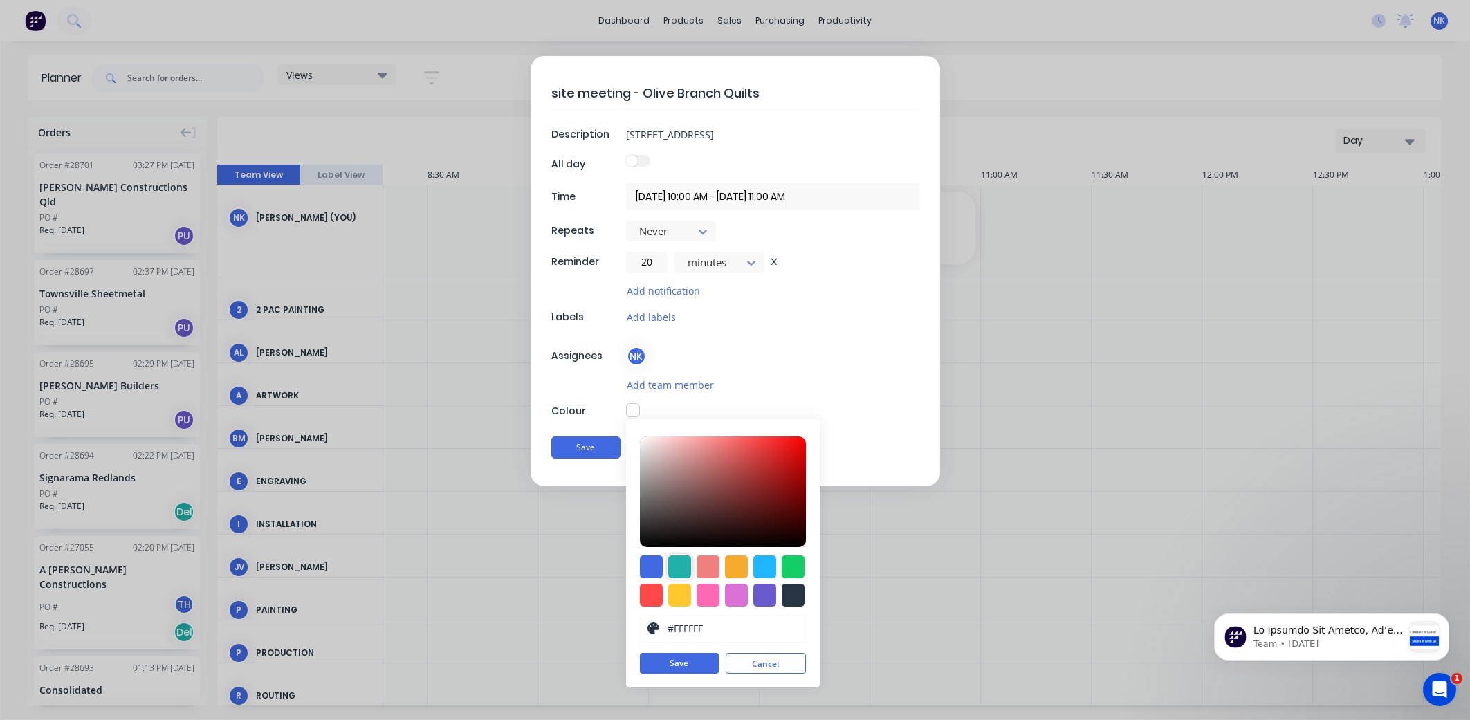
click at [681, 569] on div at bounding box center [679, 566] width 23 height 23
type input "#20B2AA"
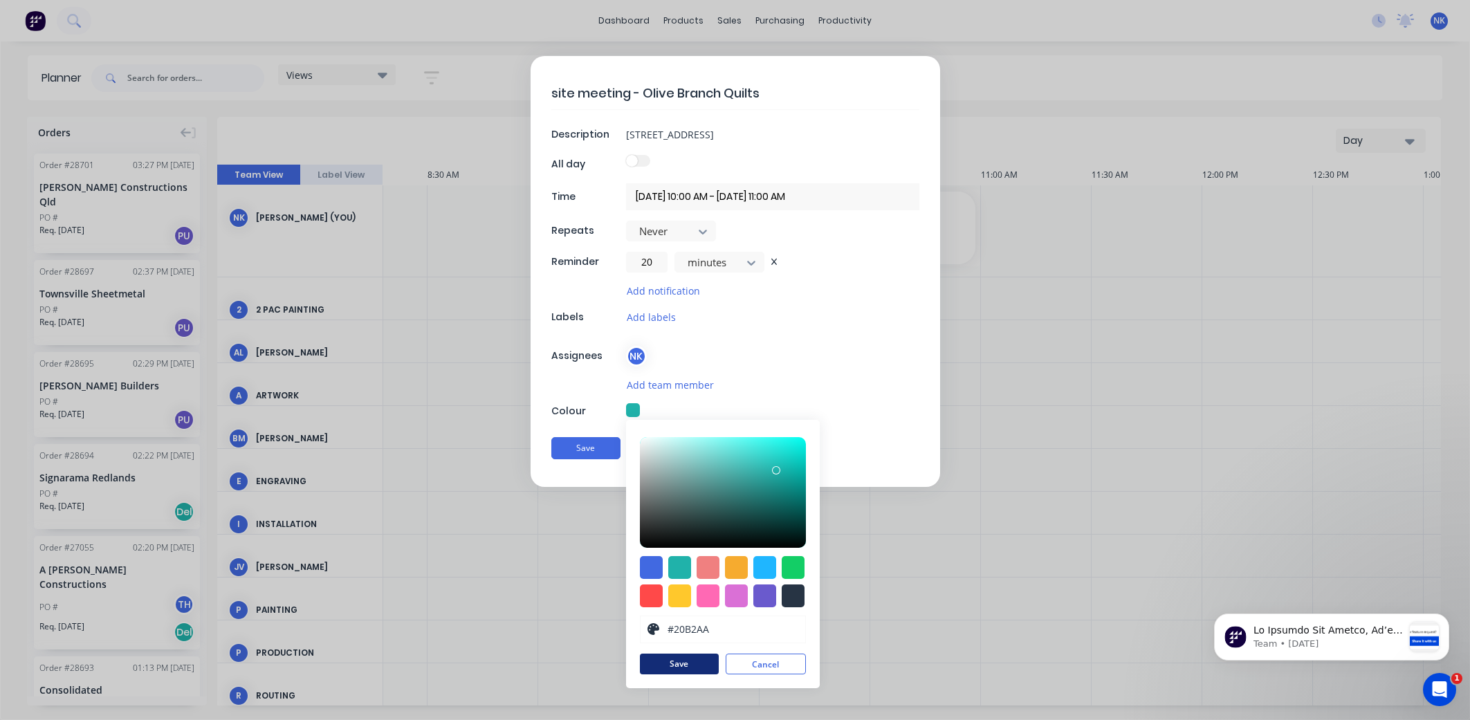
click at [685, 660] on button "Save" at bounding box center [679, 664] width 79 height 21
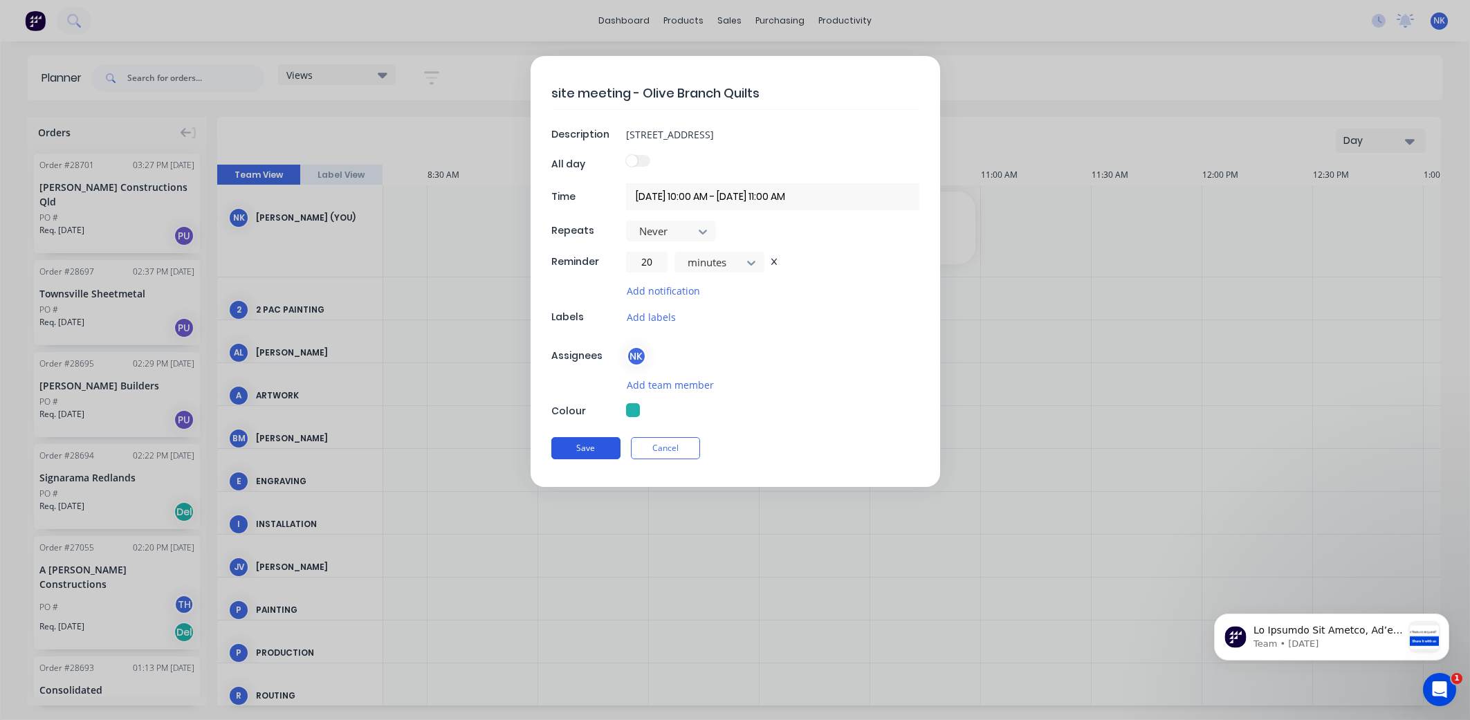
click at [579, 450] on button "Save" at bounding box center [585, 448] width 69 height 22
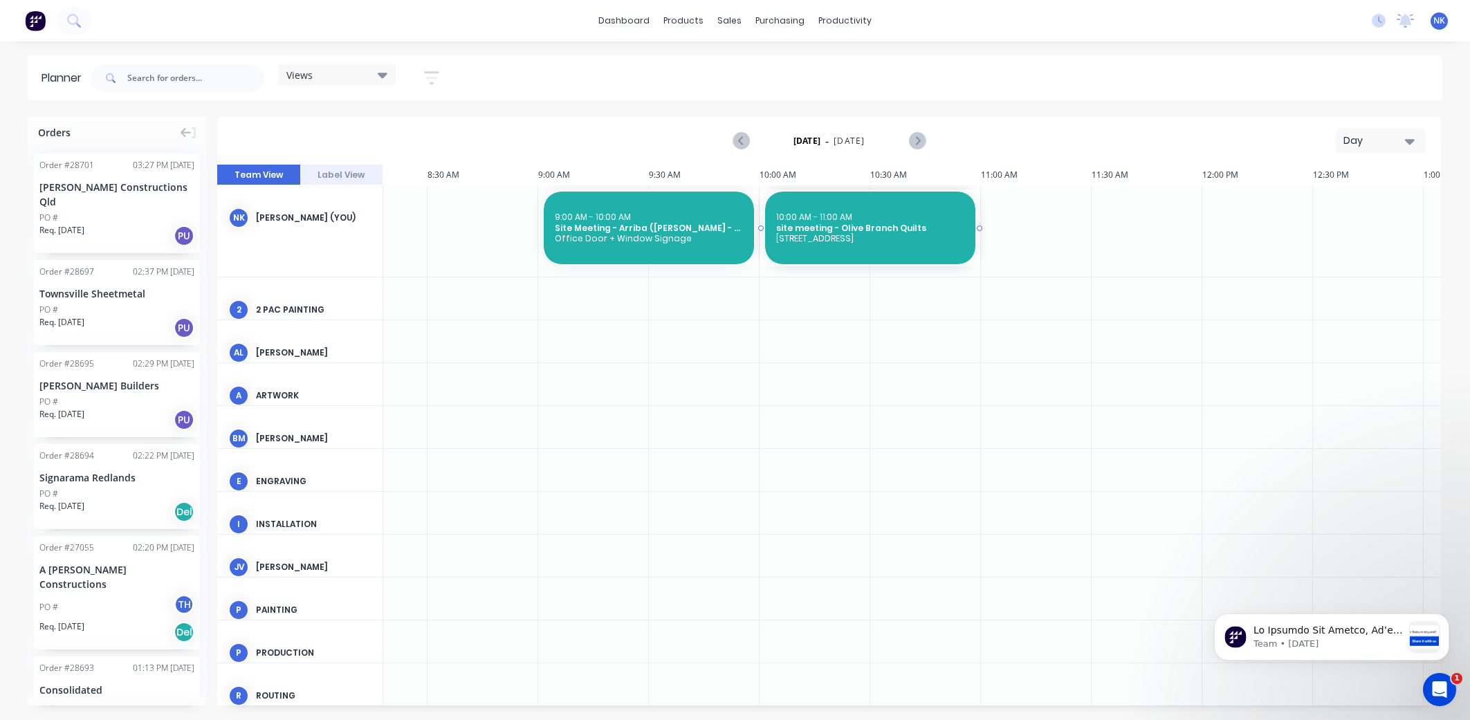
drag, startPoint x: 979, startPoint y: 229, endPoint x: 881, endPoint y: 229, distance: 98.9
click at [927, 332] on div at bounding box center [829, 435] width 1224 height 541
click at [43, 24] on img at bounding box center [35, 20] width 21 height 21
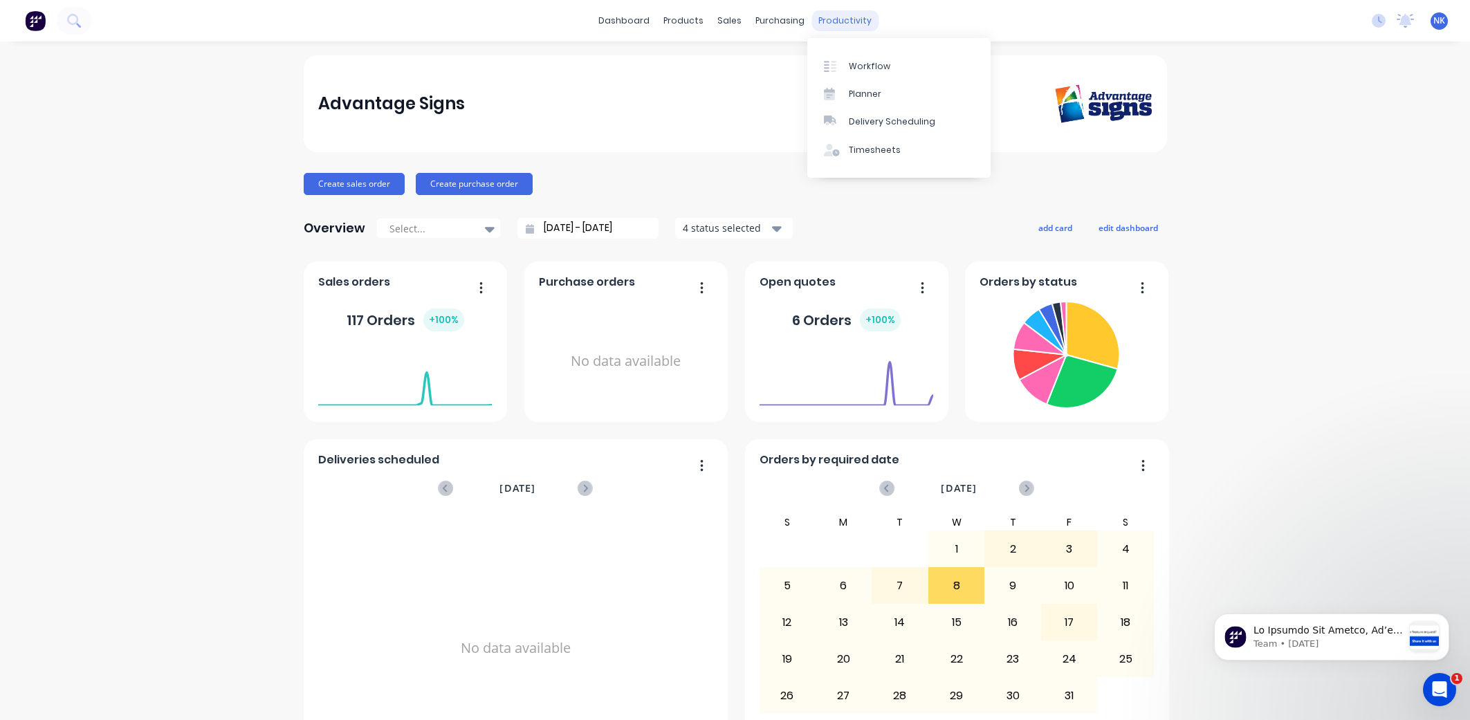
click at [847, 21] on div "productivity" at bounding box center [844, 20] width 67 height 21
click at [850, 66] on div "Workflow" at bounding box center [870, 66] width 42 height 12
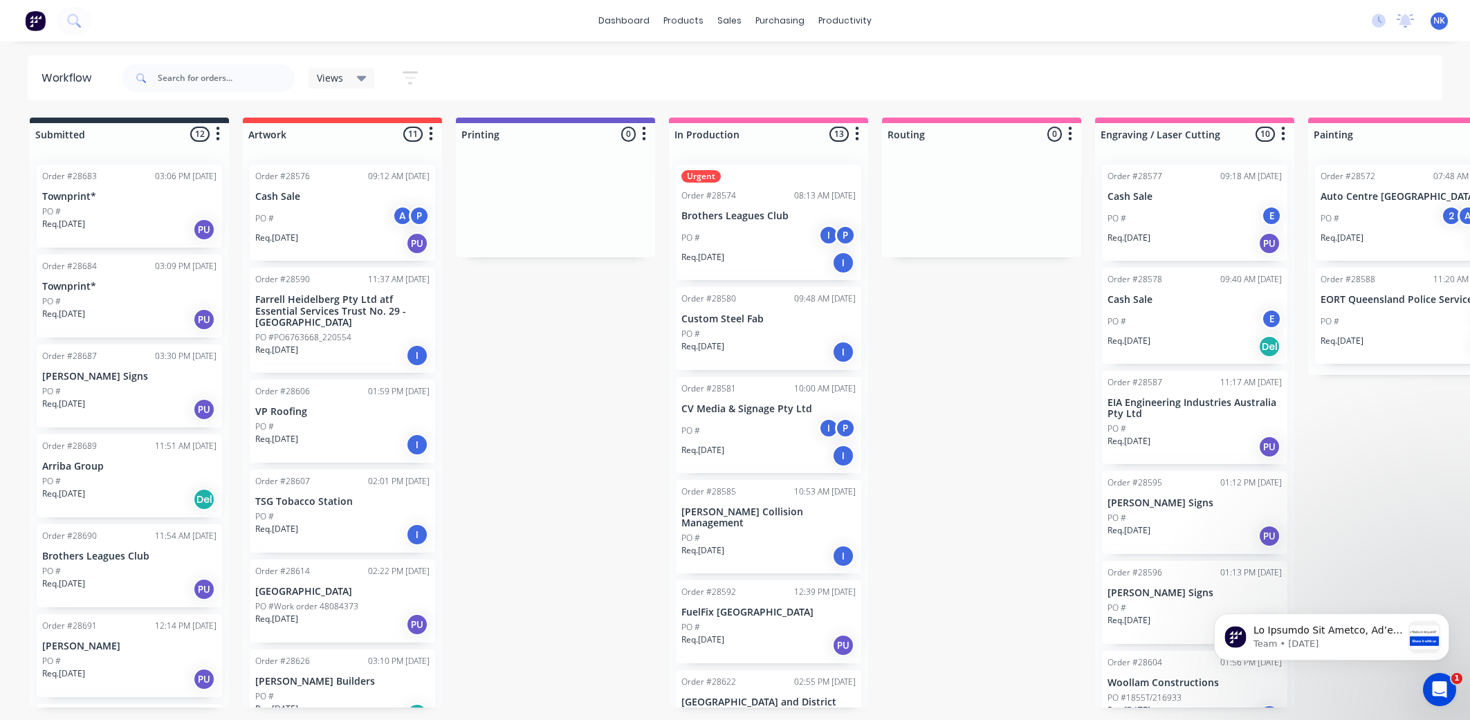
click at [1443, 25] on span "NK" at bounding box center [1439, 21] width 12 height 12
click at [1178, 42] on div "dashboard products sales purchasing productivity dashboard products Product Cat…" at bounding box center [735, 318] width 1470 height 637
click at [33, 25] on img at bounding box center [35, 20] width 21 height 21
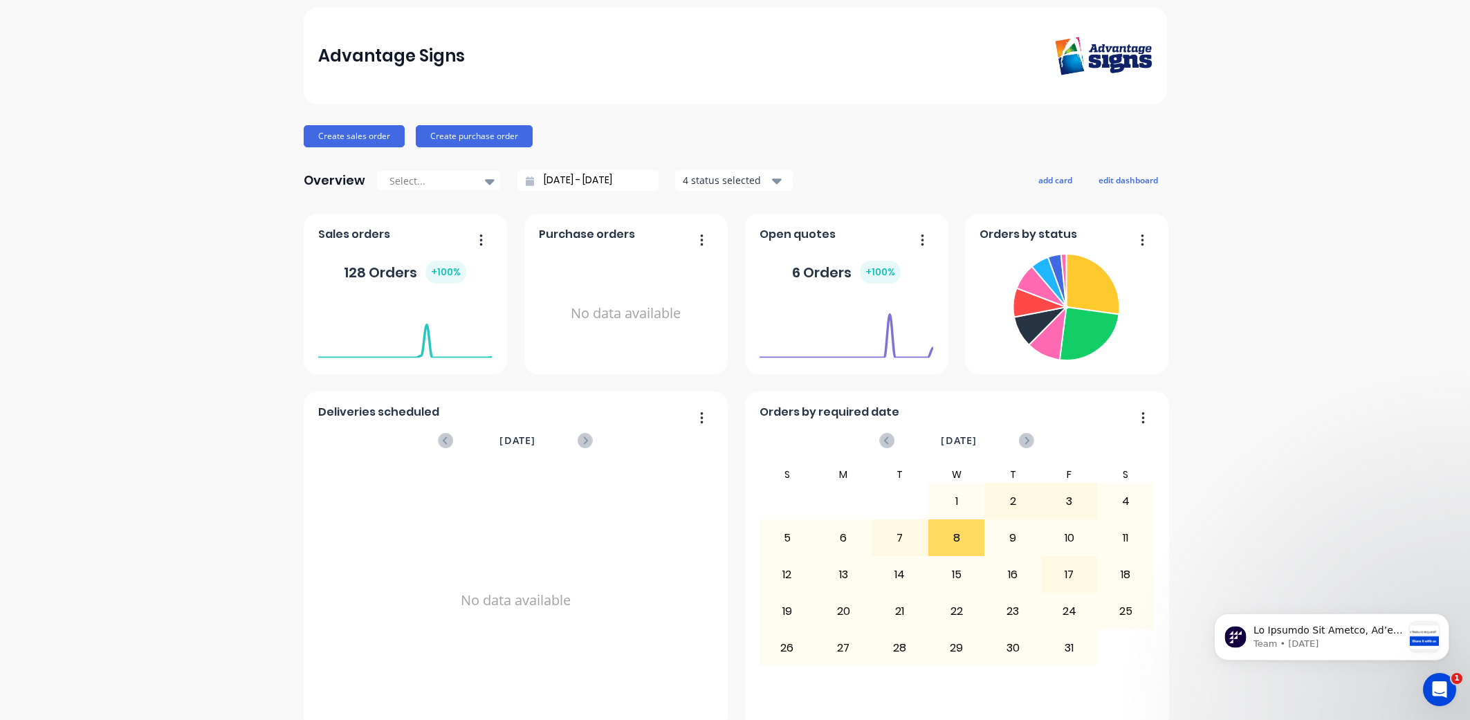
scroll to position [55, 0]
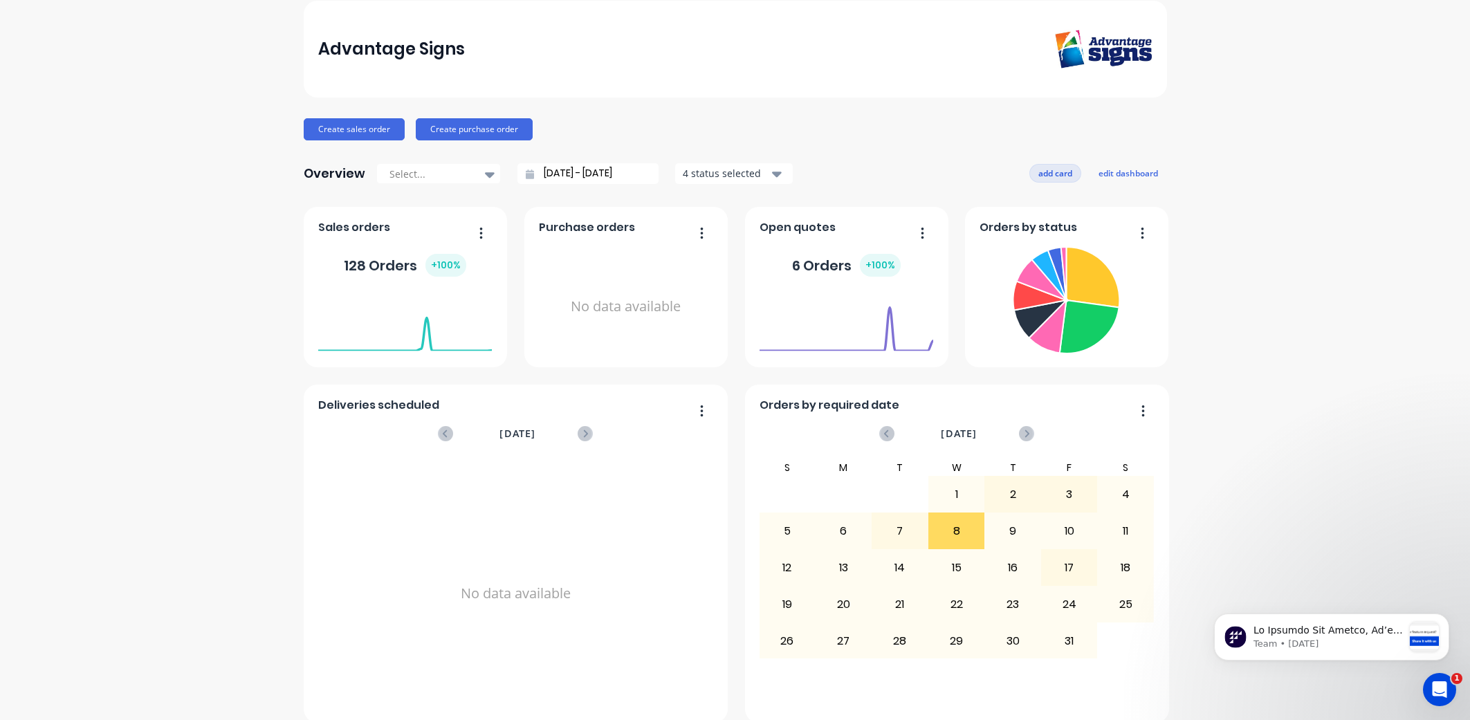
click at [1062, 176] on button "add card" at bounding box center [1055, 173] width 52 height 18
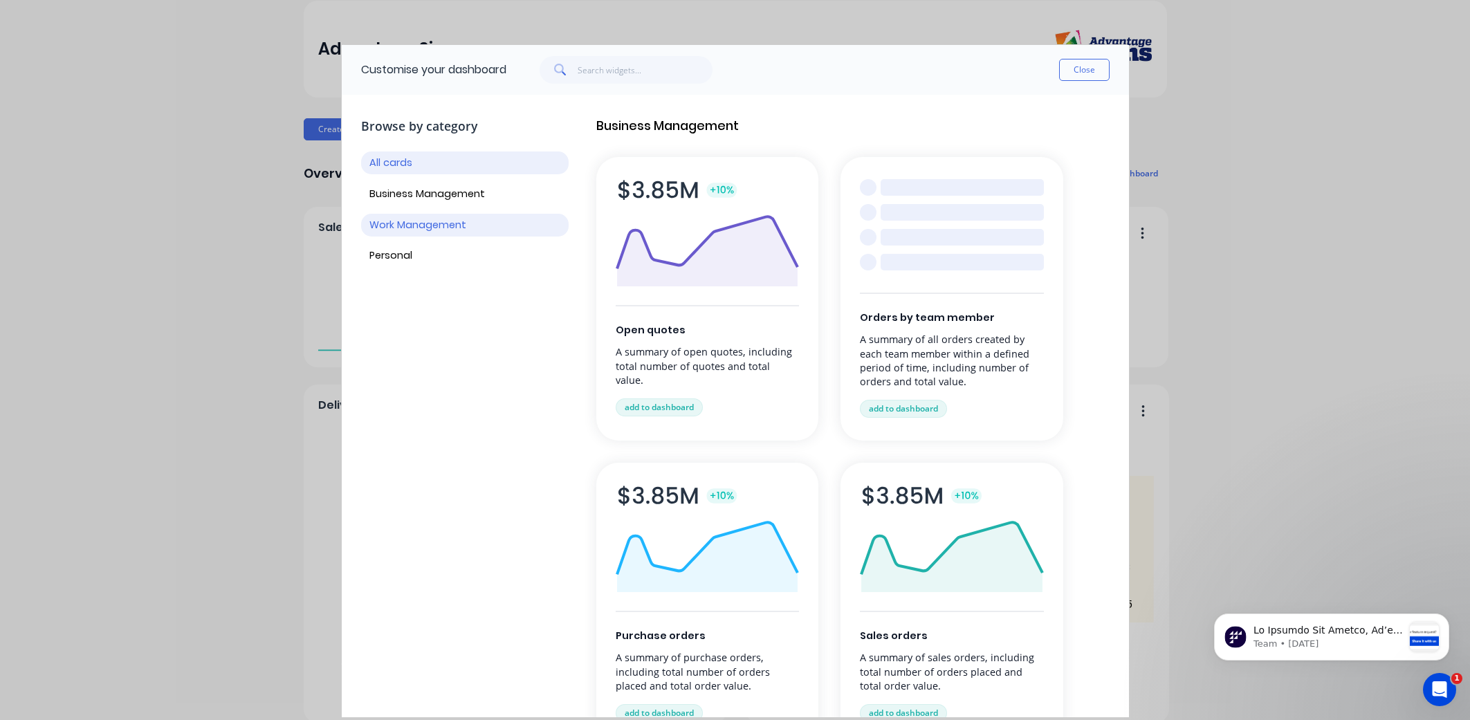
click at [468, 224] on button "Work Management" at bounding box center [465, 225] width 208 height 23
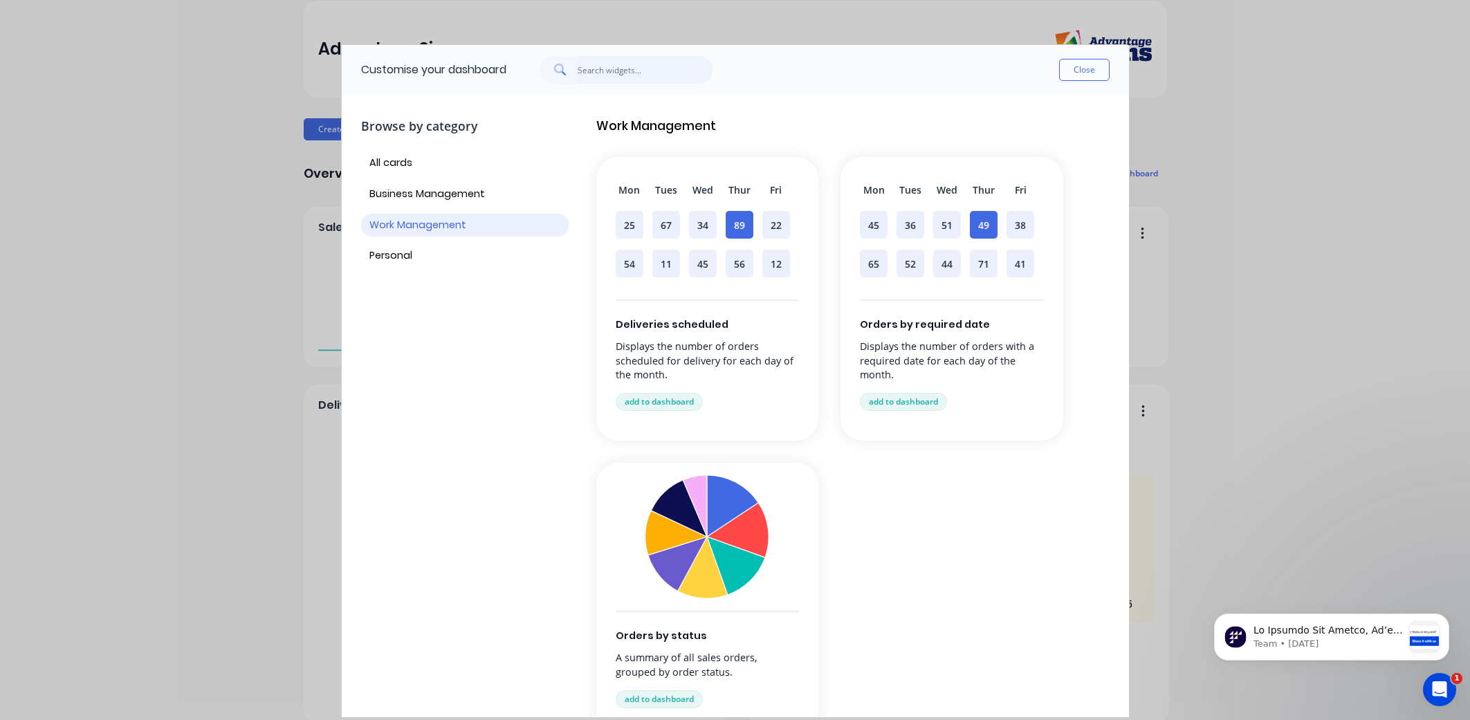
click at [624, 75] on input "text" at bounding box center [645, 70] width 135 height 28
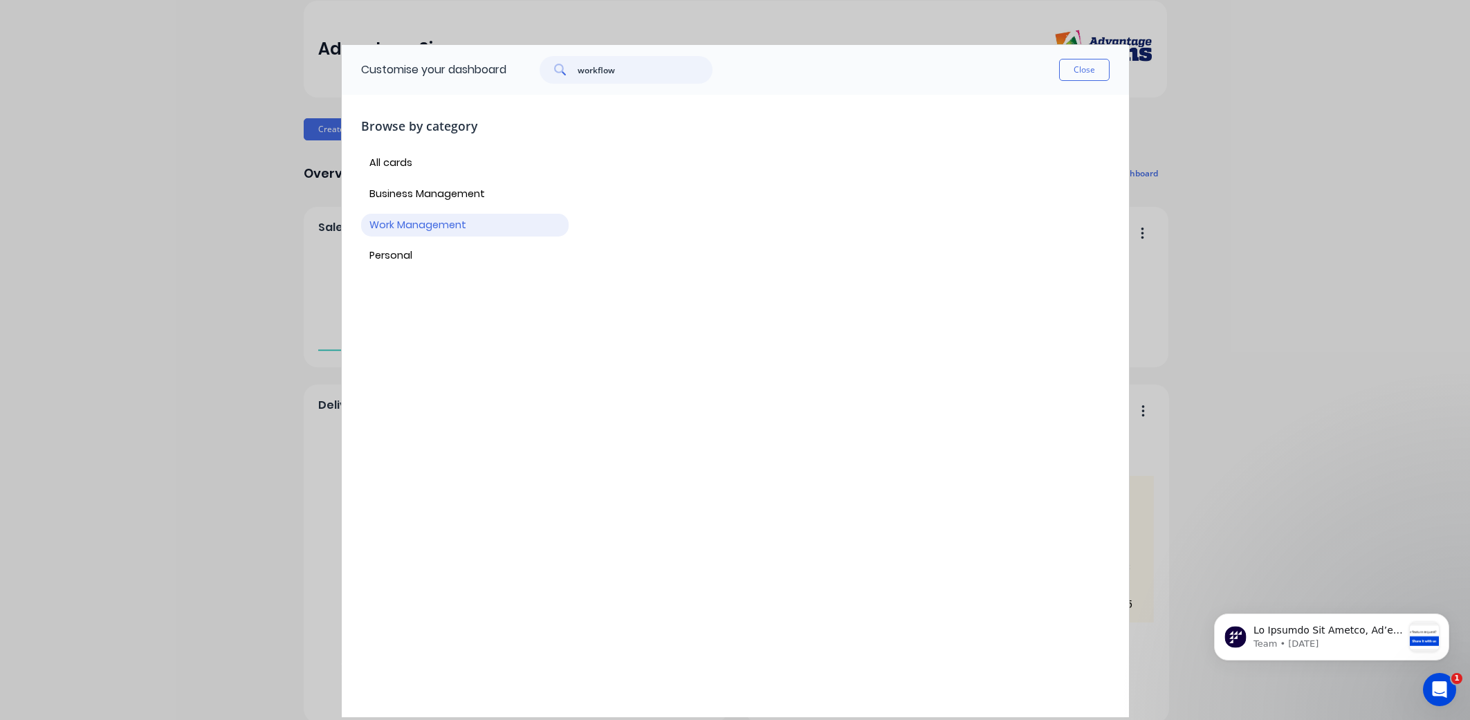
type input "workflow"
click at [1079, 73] on button "Close" at bounding box center [1084, 70] width 50 height 22
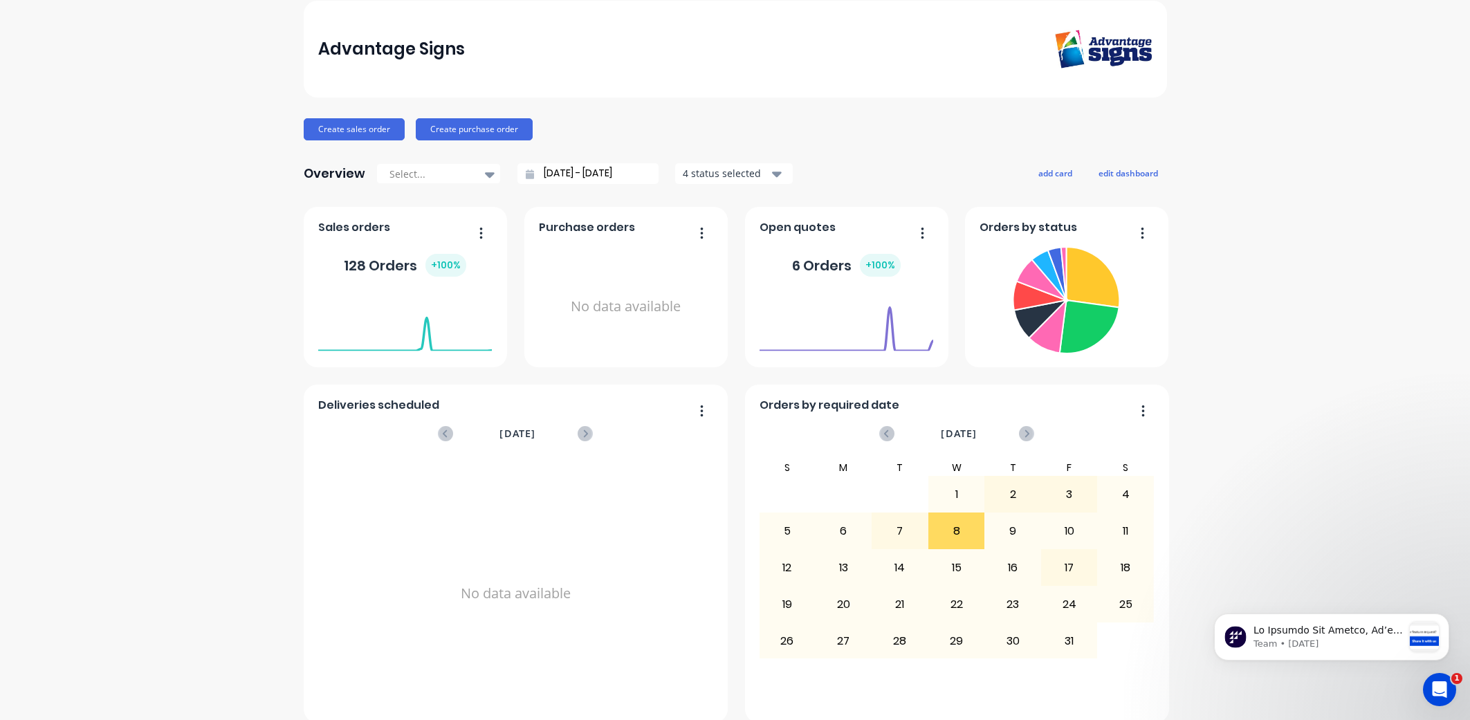
scroll to position [0, 0]
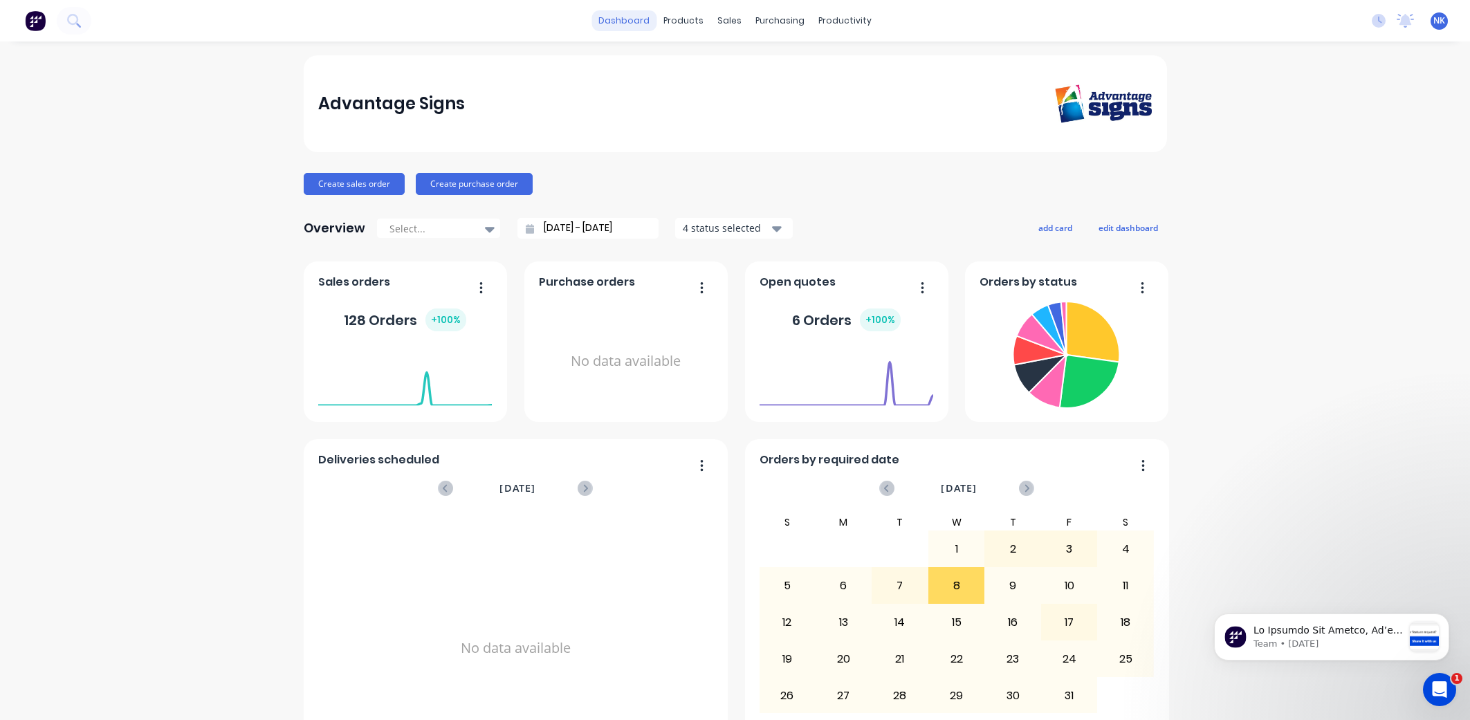
click at [616, 24] on link "dashboard" at bounding box center [623, 20] width 65 height 21
click at [697, 62] on div at bounding box center [687, 66] width 21 height 12
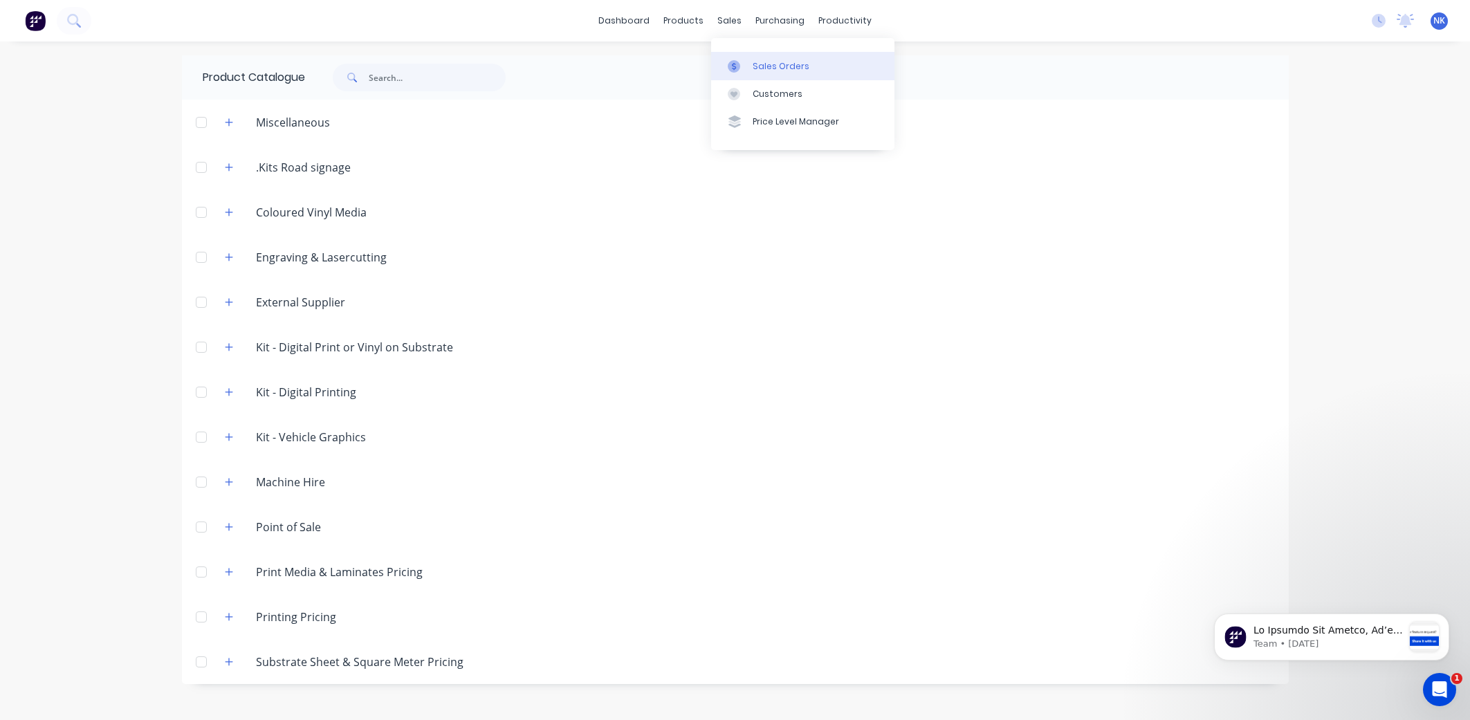
click at [754, 68] on div "Sales Orders" at bounding box center [781, 66] width 57 height 12
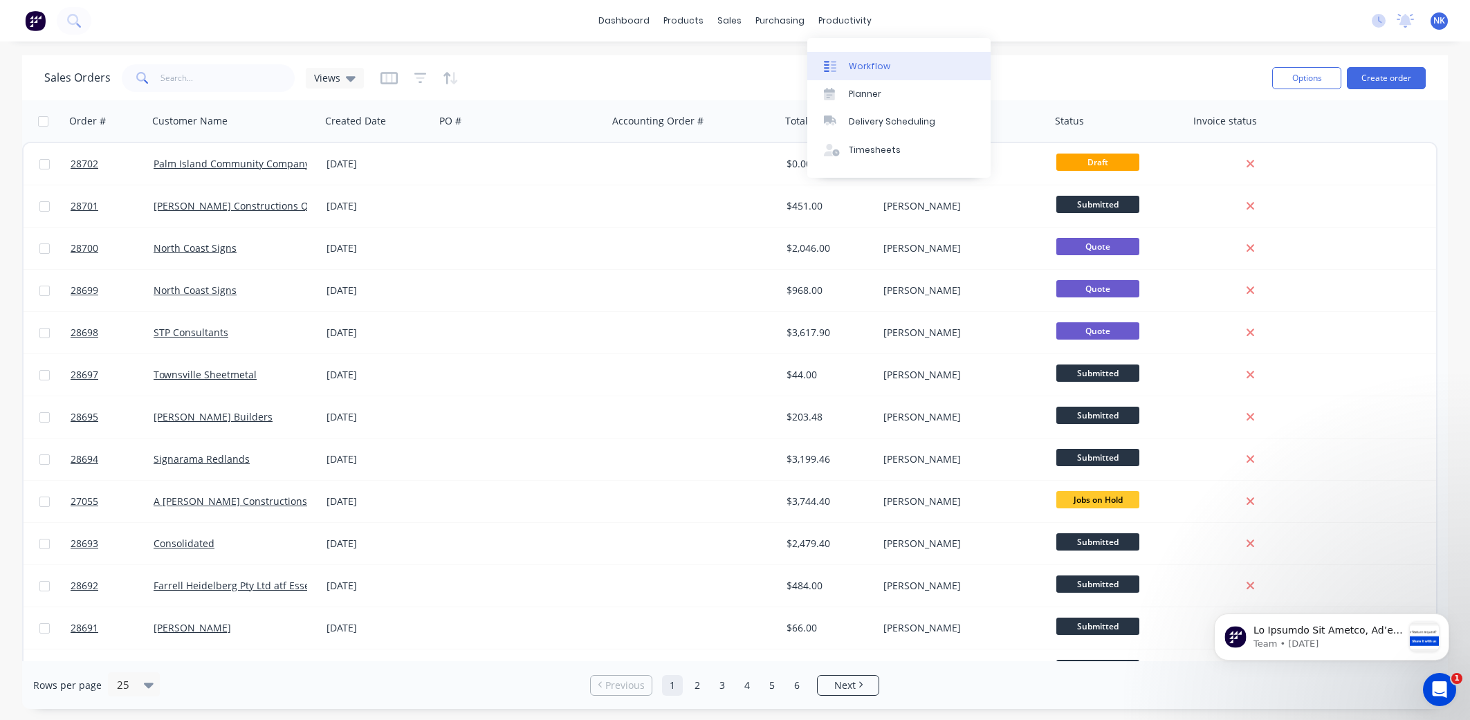
click at [836, 60] on div at bounding box center [834, 66] width 21 height 12
